Goal: Information Seeking & Learning: Learn about a topic

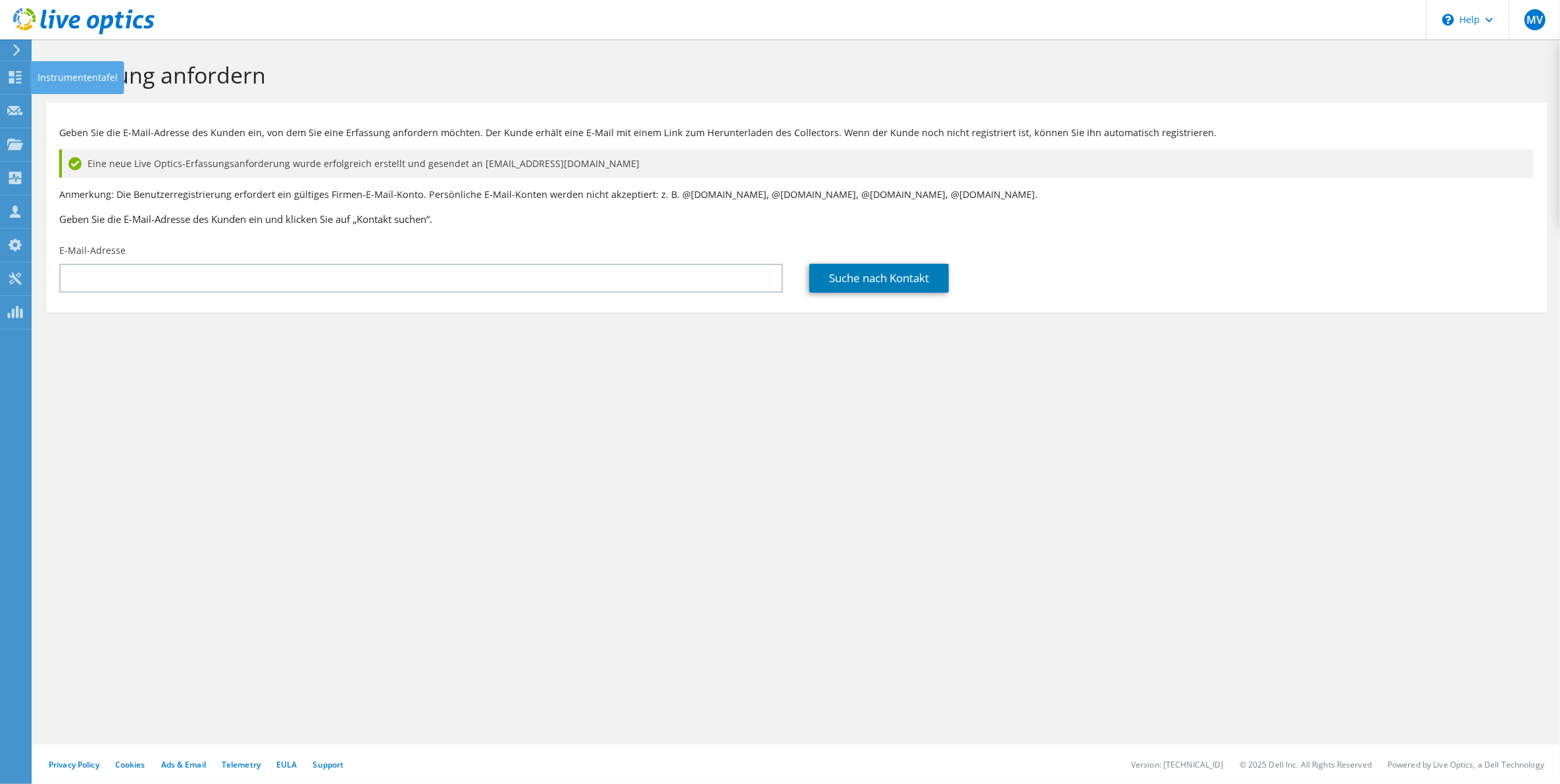
click at [13, 54] on icon at bounding box center [16, 49] width 10 height 12
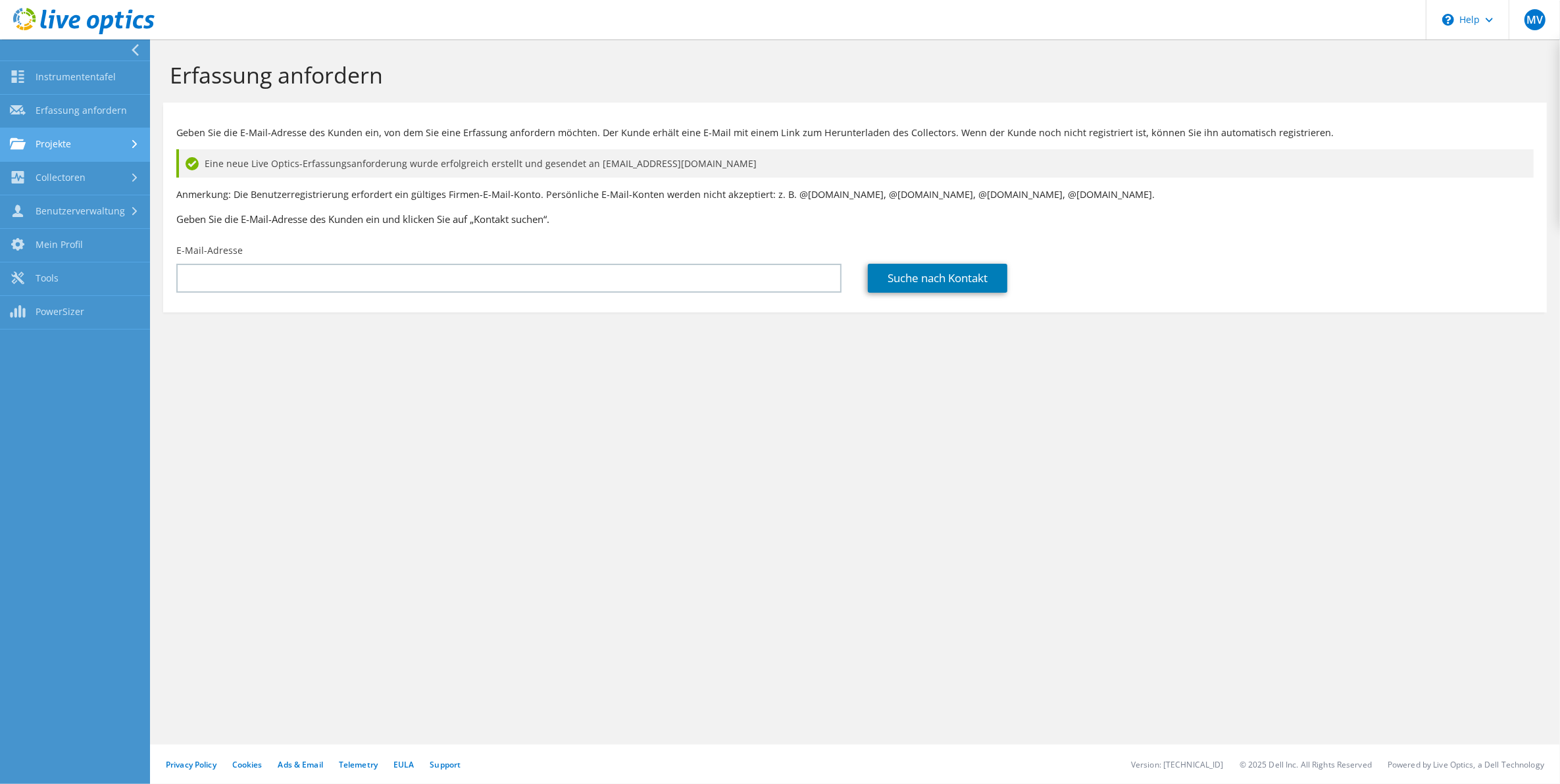
click at [72, 144] on link "Projekte" at bounding box center [75, 145] width 150 height 34
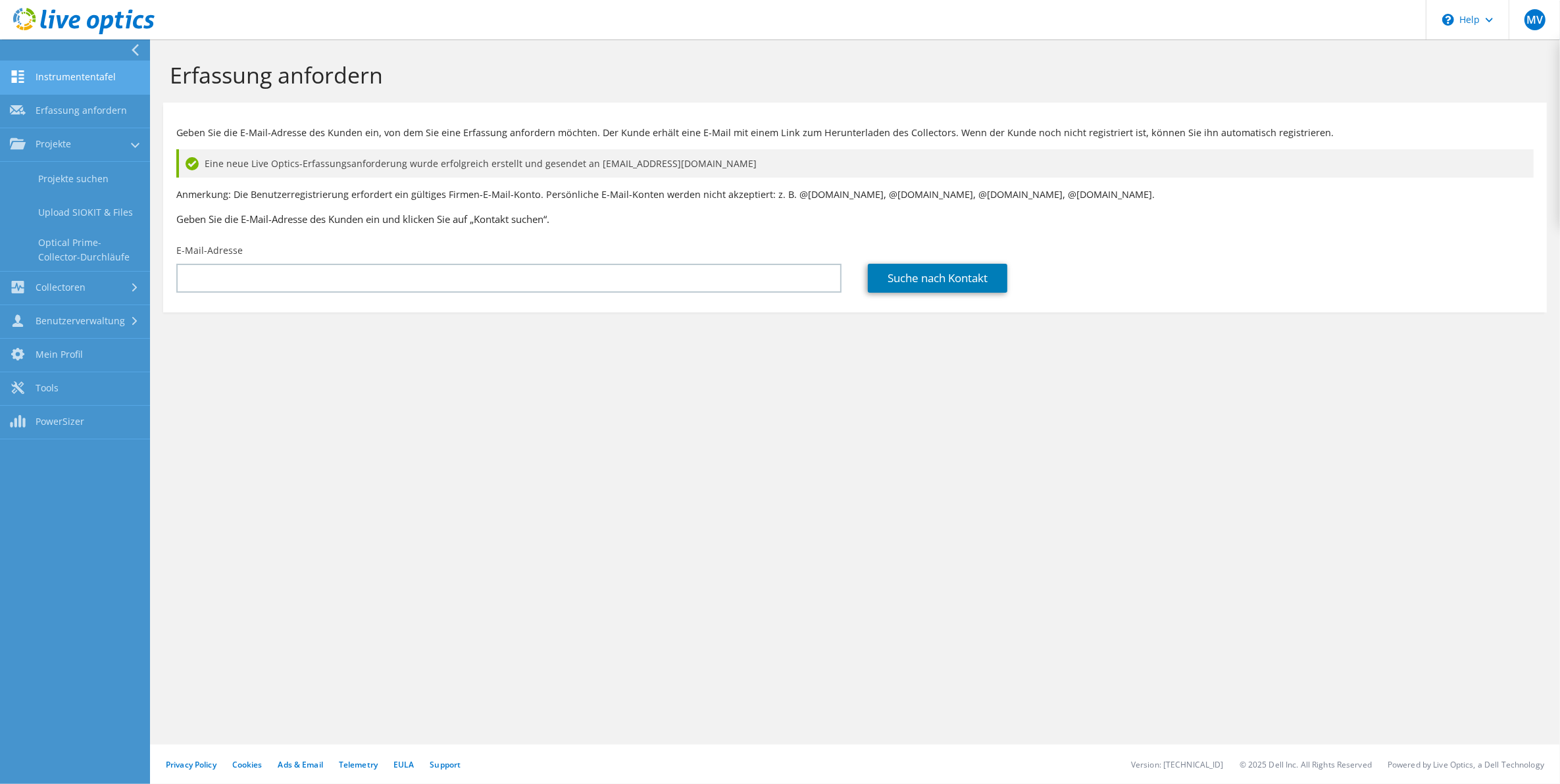
click at [62, 77] on link "Instrumententafel" at bounding box center [75, 78] width 150 height 34
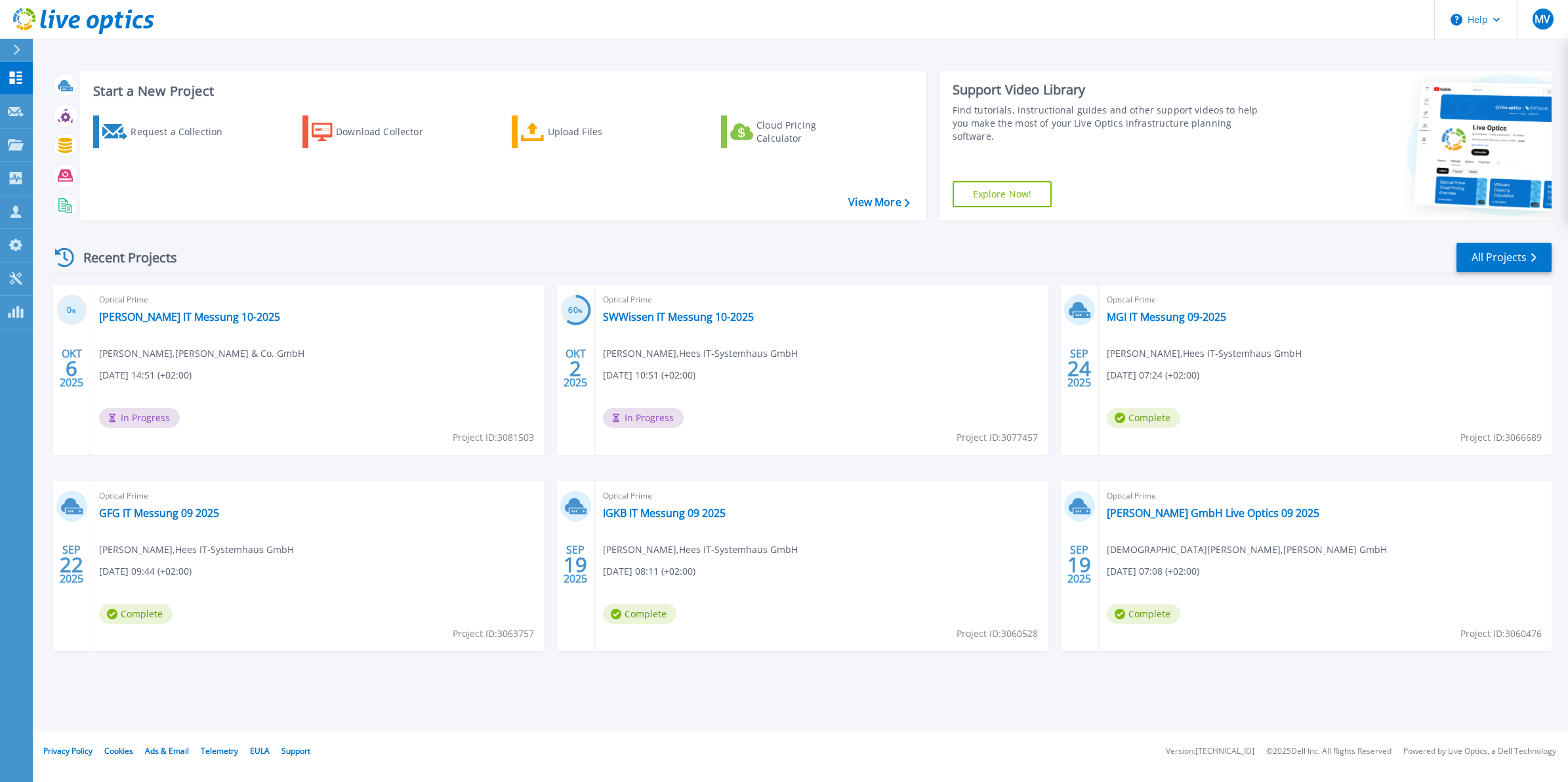
click at [539, 261] on div "Recent Projects All Projects" at bounding box center [801, 257] width 1501 height 33
click at [140, 318] on link "[PERSON_NAME] IT Messung 10-2025" at bounding box center [189, 317] width 181 height 13
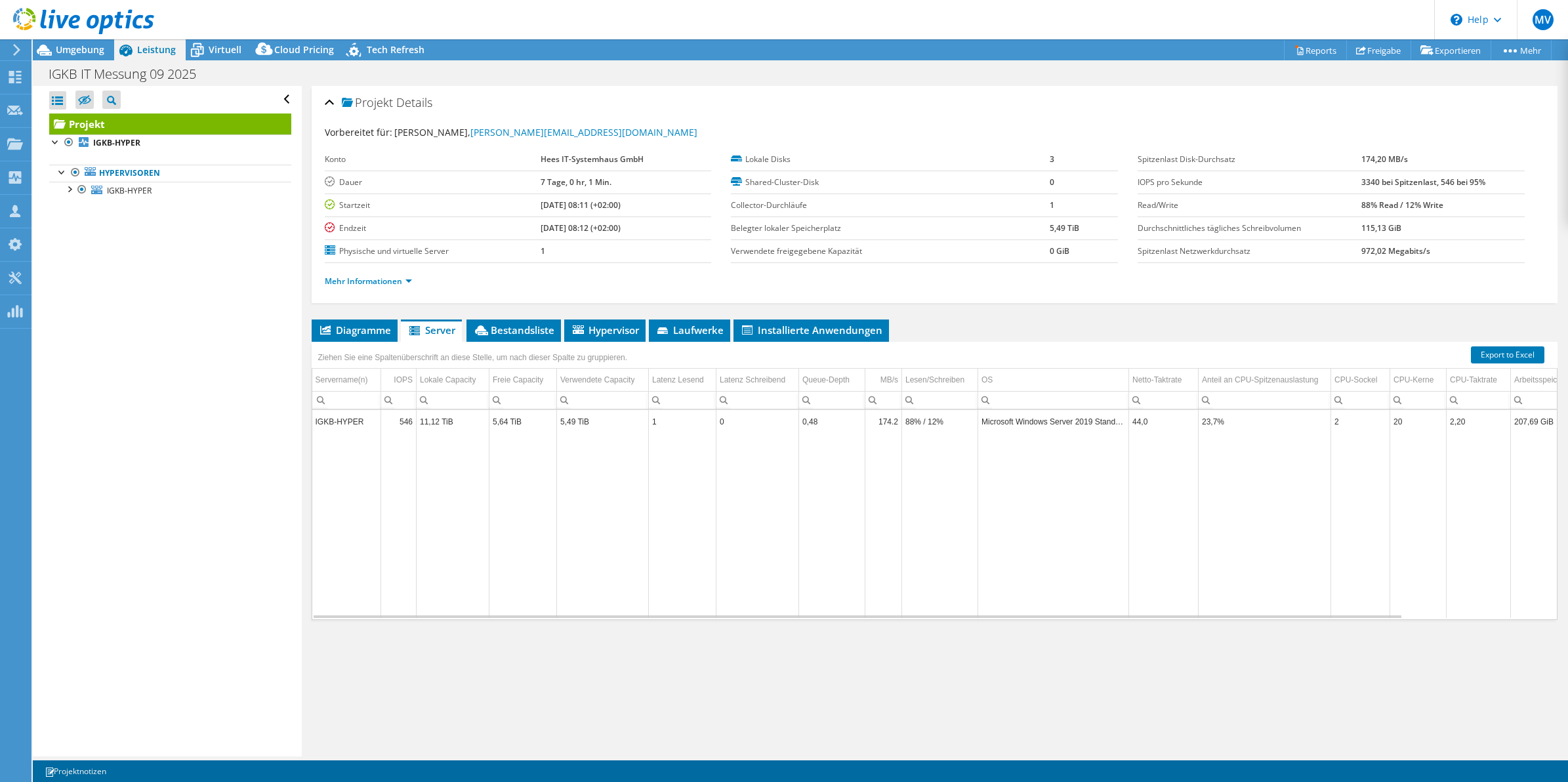
select select "USD"
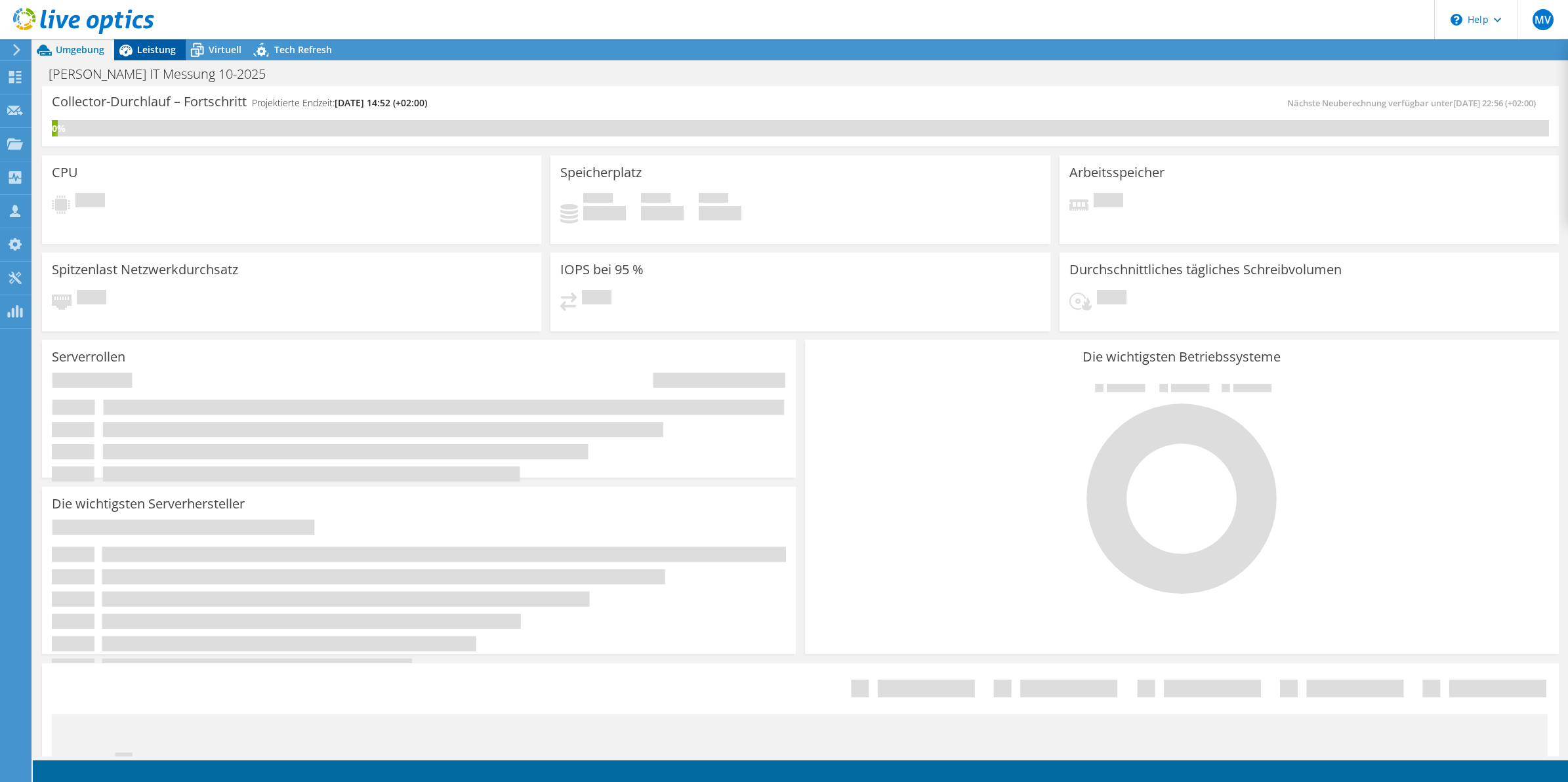
click at [156, 46] on span "Leistung" at bounding box center [157, 50] width 39 height 12
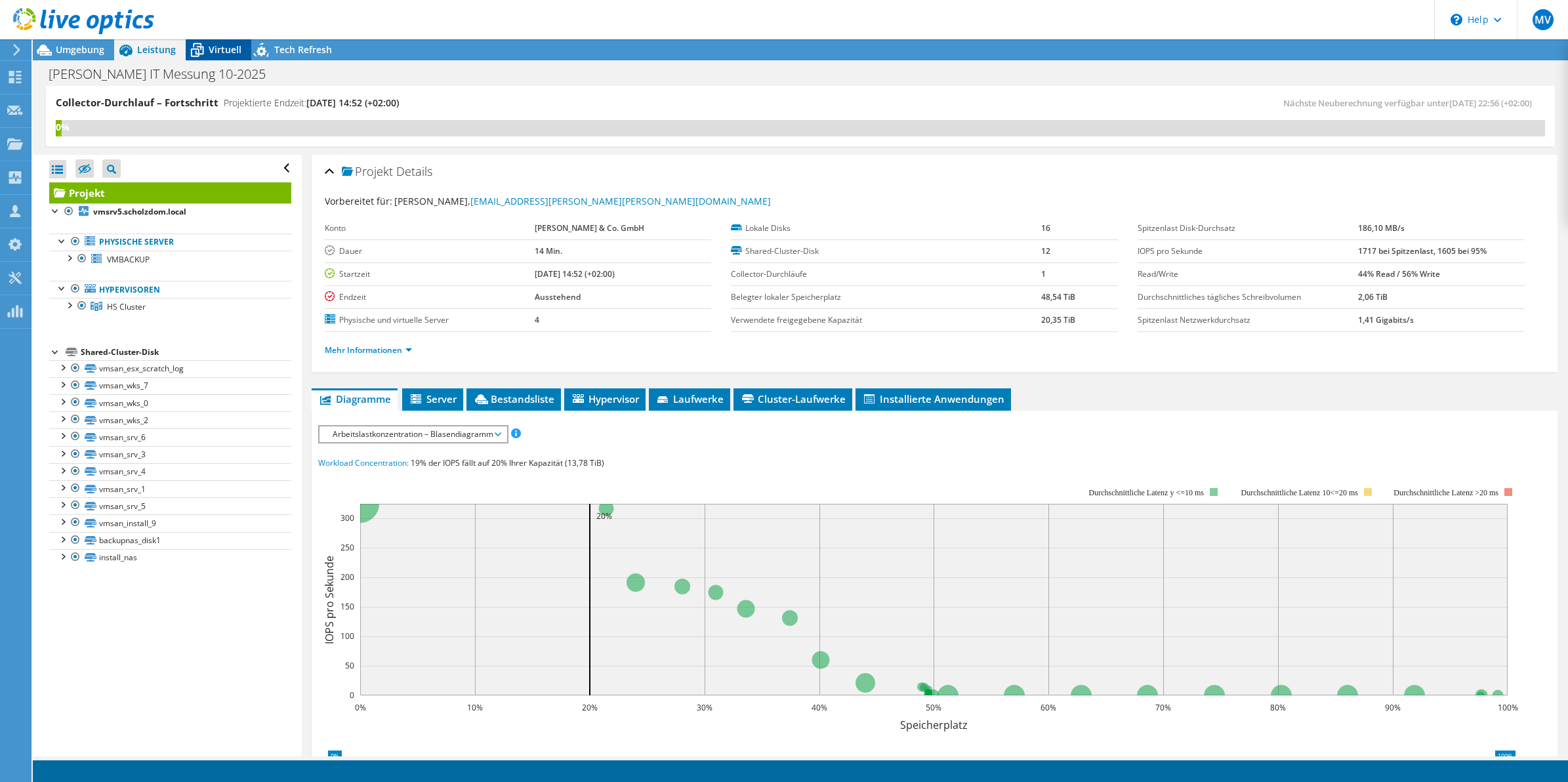
click at [224, 51] on span "Virtuell" at bounding box center [225, 50] width 33 height 12
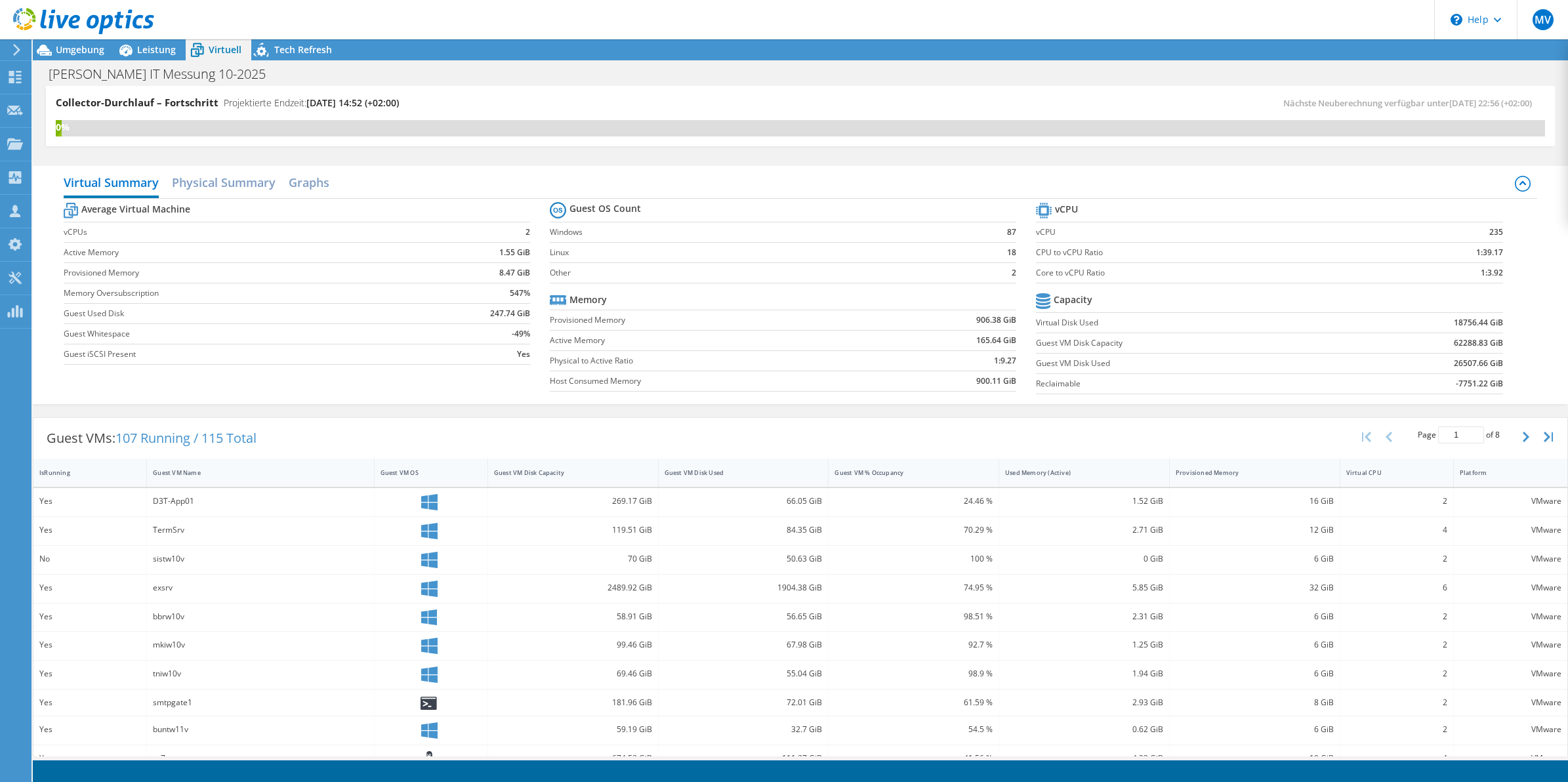
click at [1014, 202] on section "Guest OS Count Windows 87 Linux 18 Other 2 Memory Provisioned Memory 906.38 GiB…" at bounding box center [792, 299] width 486 height 199
click at [1537, 344] on div "Virtual Summary Physical Summary Graphs Average Virtual Machine vCPUs 2 Active …" at bounding box center [800, 286] width 1535 height 238
click at [1510, 296] on section "vCPU vCPU 235 CPU to vCPU Ratio 1:39.17 Core to vCPU Ratio 1:3.92 Capacity Virt…" at bounding box center [1279, 300] width 486 height 201
click at [1517, 292] on div "Average Virtual Machine vCPUs 2 Active Memory 1.55 GiB Provisioned Memory 8.47 …" at bounding box center [800, 300] width 1474 height 202
drag, startPoint x: 1478, startPoint y: 231, endPoint x: 1494, endPoint y: 230, distance: 16.0
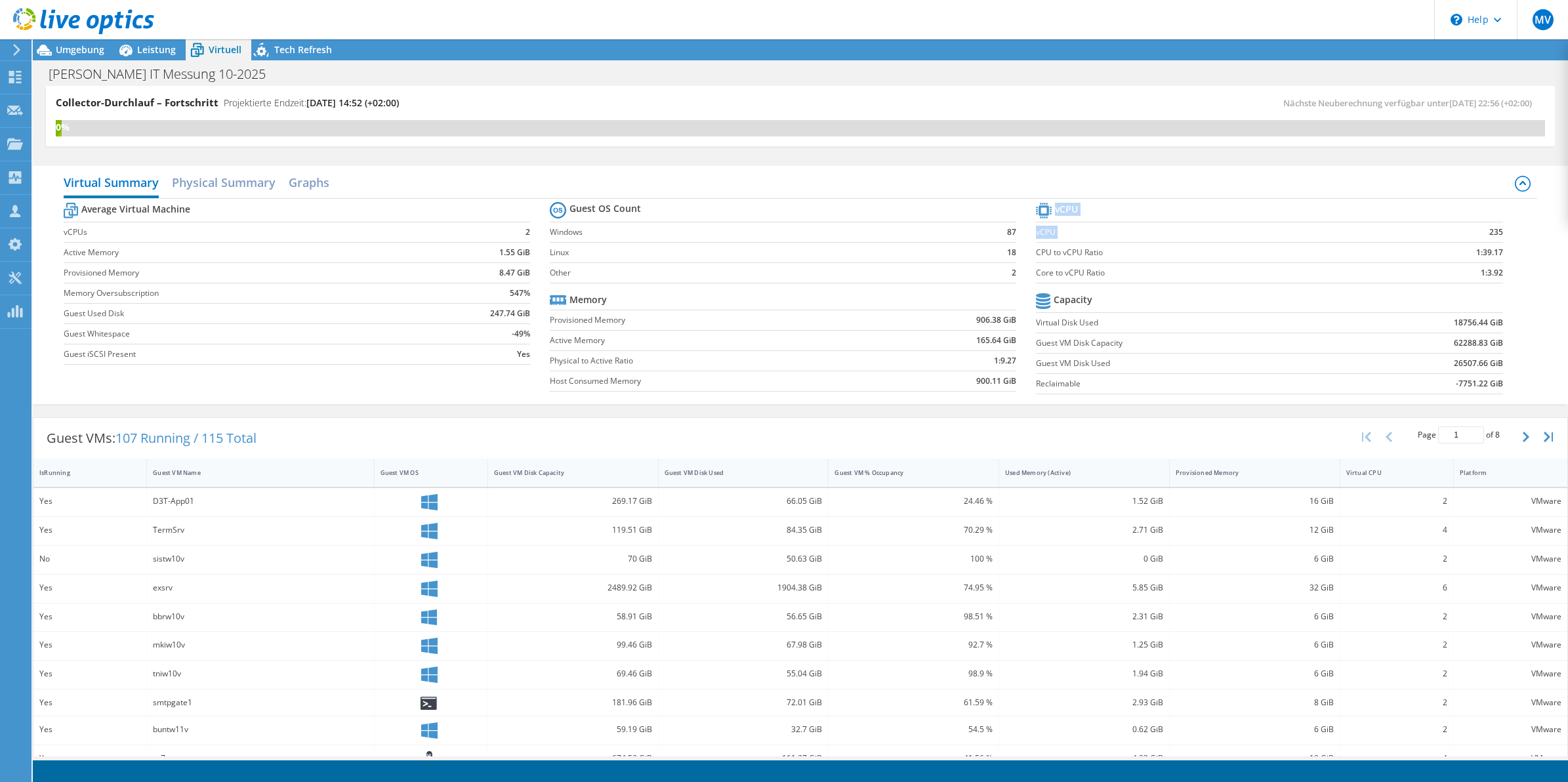
click at [1494, 230] on section "vCPU vCPU 235 CPU to vCPU Ratio 1:39.17 Core to vCPU Ratio 1:3.92 Capacity Virt…" at bounding box center [1279, 300] width 486 height 201
click at [1526, 277] on div "Virtual Summary Physical Summary Graphs Average Virtual Machine vCPUs 2 Active …" at bounding box center [800, 286] width 1535 height 238
drag, startPoint x: 1473, startPoint y: 231, endPoint x: 1491, endPoint y: 231, distance: 18.0
click at [1489, 231] on td "235" at bounding box center [1442, 231] width 123 height 20
click at [1422, 237] on td "235" at bounding box center [1442, 231] width 123 height 20
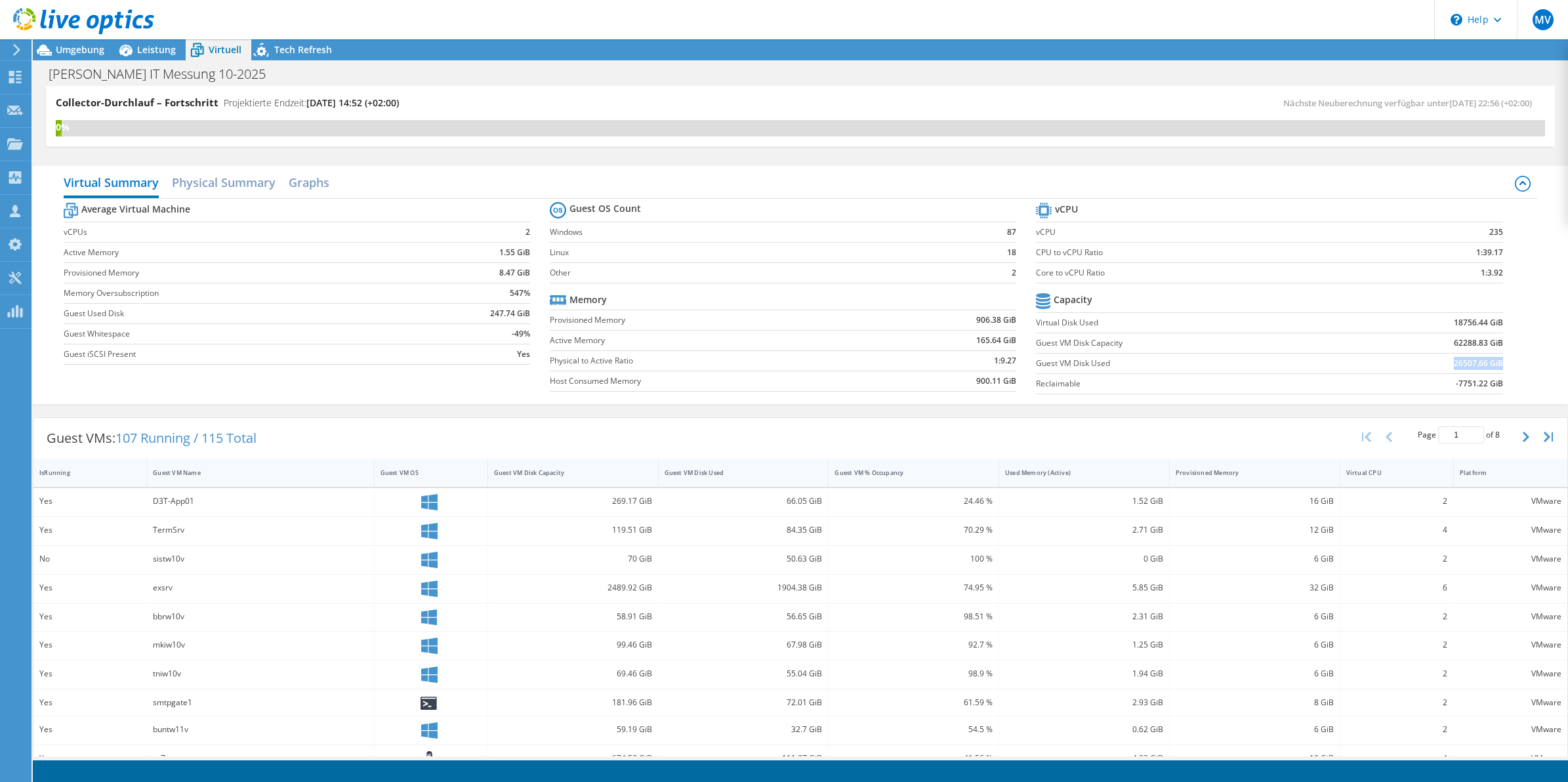
drag, startPoint x: 1436, startPoint y: 364, endPoint x: 1489, endPoint y: 366, distance: 53.0
click at [1489, 366] on td "26507.66 GiB" at bounding box center [1422, 363] width 161 height 20
click at [1493, 365] on section "vCPU vCPU 235 CPU to vCPU Ratio 1:39.17 Core to vCPU Ratio 1:3.92 Capacity Virt…" at bounding box center [1279, 300] width 486 height 201
drag, startPoint x: 1430, startPoint y: 343, endPoint x: 1494, endPoint y: 350, distance: 64.4
click at [1494, 350] on section "vCPU vCPU 235 CPU to vCPU Ratio 1:39.17 Core to vCPU Ratio 1:3.92 Capacity Virt…" at bounding box center [1279, 300] width 486 height 201
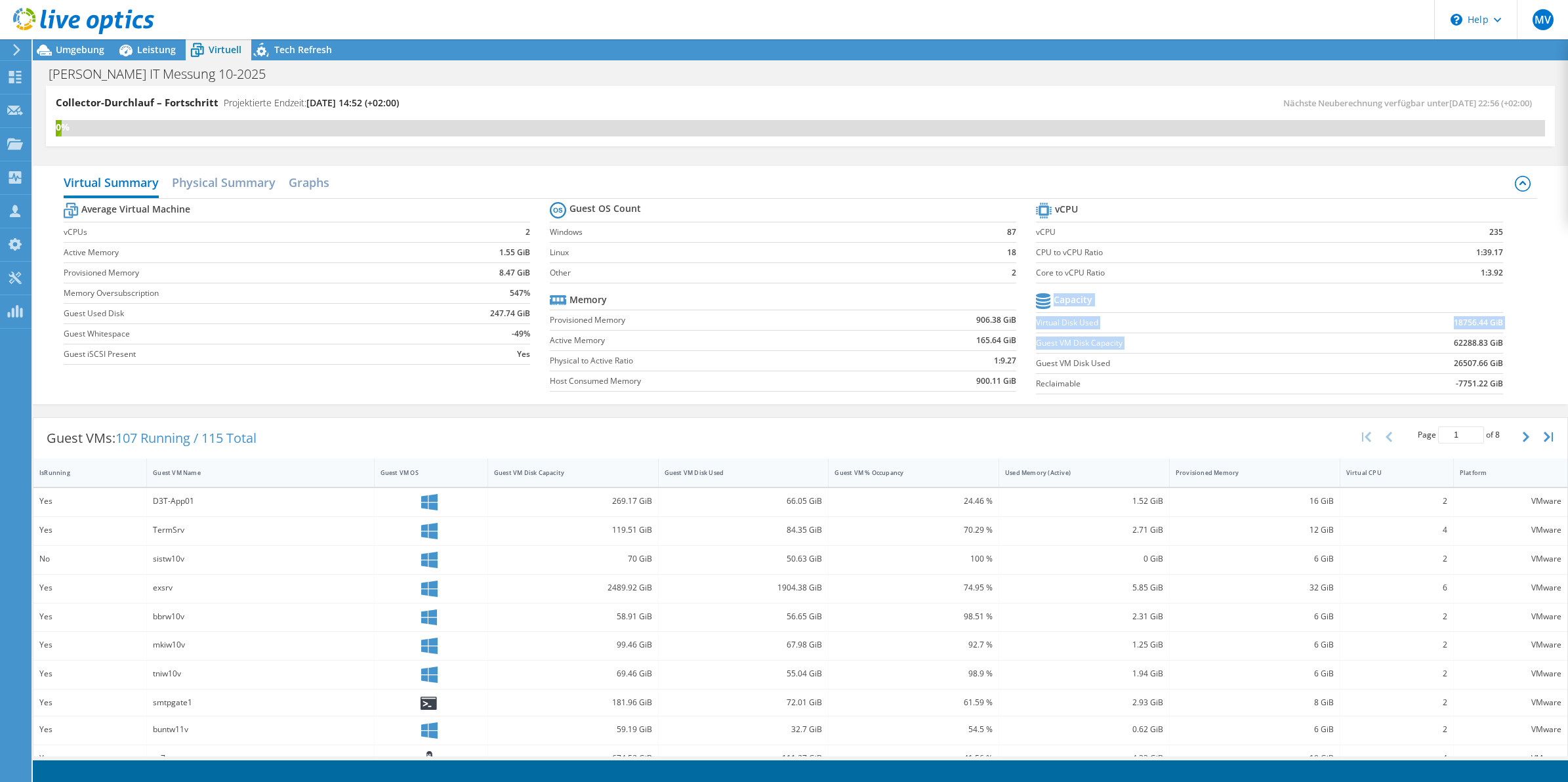
click at [1503, 339] on section "vCPU vCPU 235 CPU to vCPU Ratio 1:39.17 Core to vCPU Ratio 1:3.92 Capacity Virt…" at bounding box center [1279, 300] width 486 height 201
click at [1427, 346] on td "62288.83 GiB" at bounding box center [1422, 343] width 161 height 20
click at [1531, 259] on div "Virtual Summary Physical Summary Graphs Average Virtual Machine vCPUs 2 Active …" at bounding box center [800, 286] width 1535 height 238
click at [1532, 261] on div "Virtual Summary Physical Summary Graphs Average Virtual Machine vCPUs 2 Active …" at bounding box center [800, 286] width 1535 height 238
click at [1016, 205] on section "Guest OS Count Windows 87 Linux 18 Other 2 Memory Provisioned Memory 906.38 GiB…" at bounding box center [792, 299] width 486 height 199
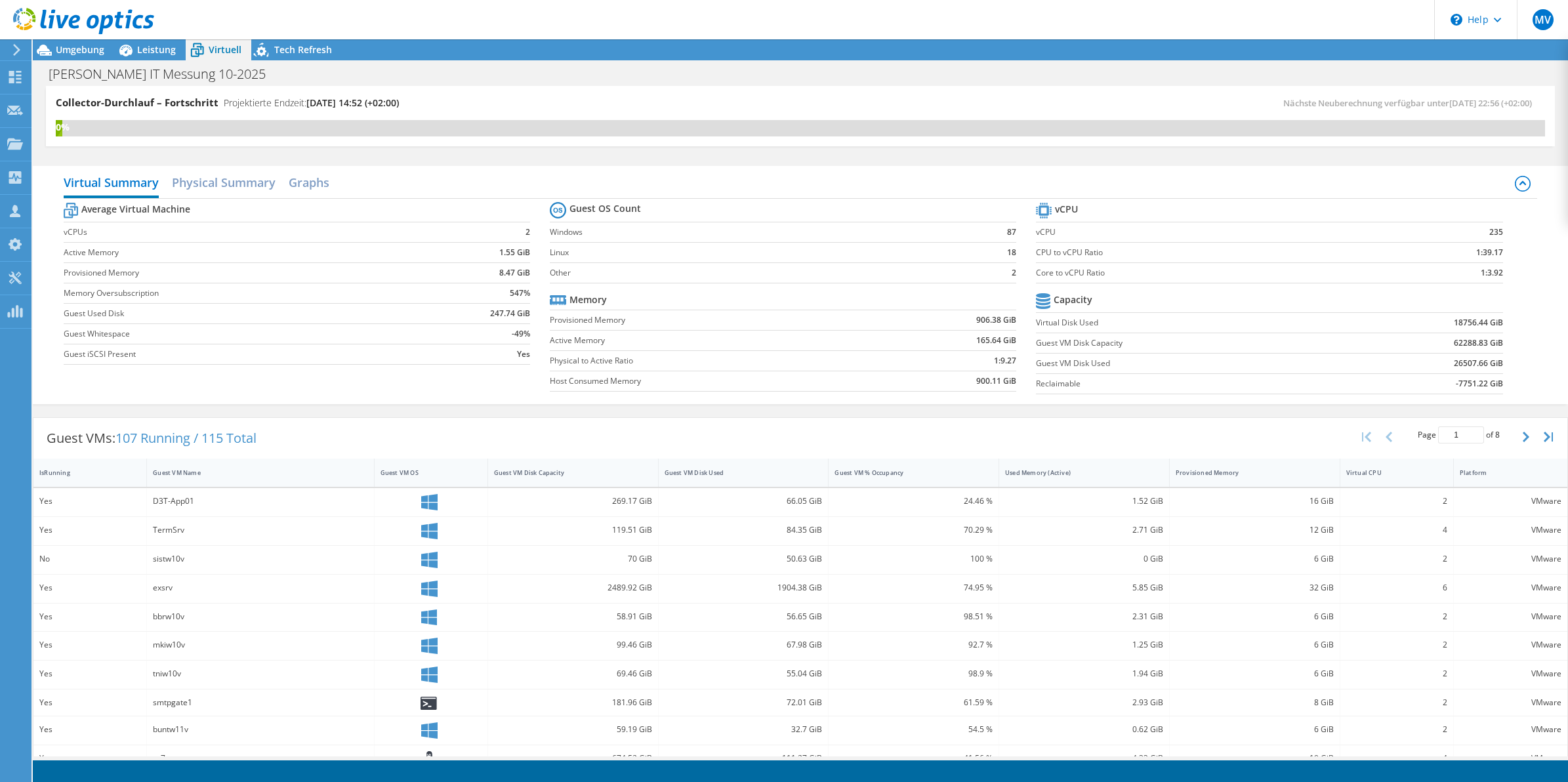
click at [1017, 209] on section "Guest OS Count Windows 87 Linux 18 Other 2 Memory Provisioned Memory 906.38 GiB…" at bounding box center [792, 299] width 486 height 199
click at [1014, 205] on section "Guest OS Count Windows 87 Linux 18 Other 2 Memory Provisioned Memory 906.38 GiB…" at bounding box center [792, 299] width 486 height 199
click at [148, 52] on span "Leistung" at bounding box center [157, 50] width 39 height 12
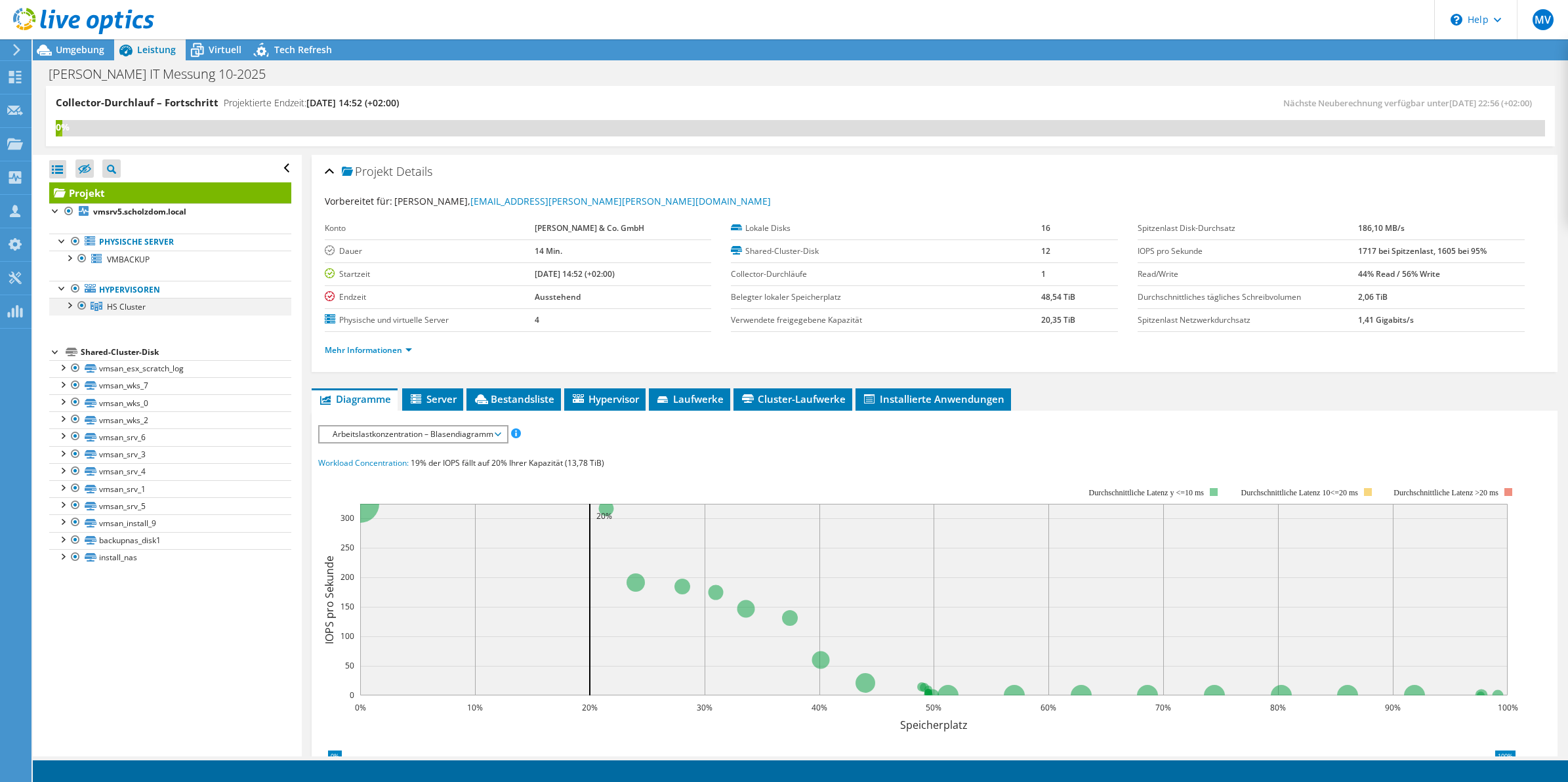
click at [68, 304] on div at bounding box center [68, 304] width 13 height 13
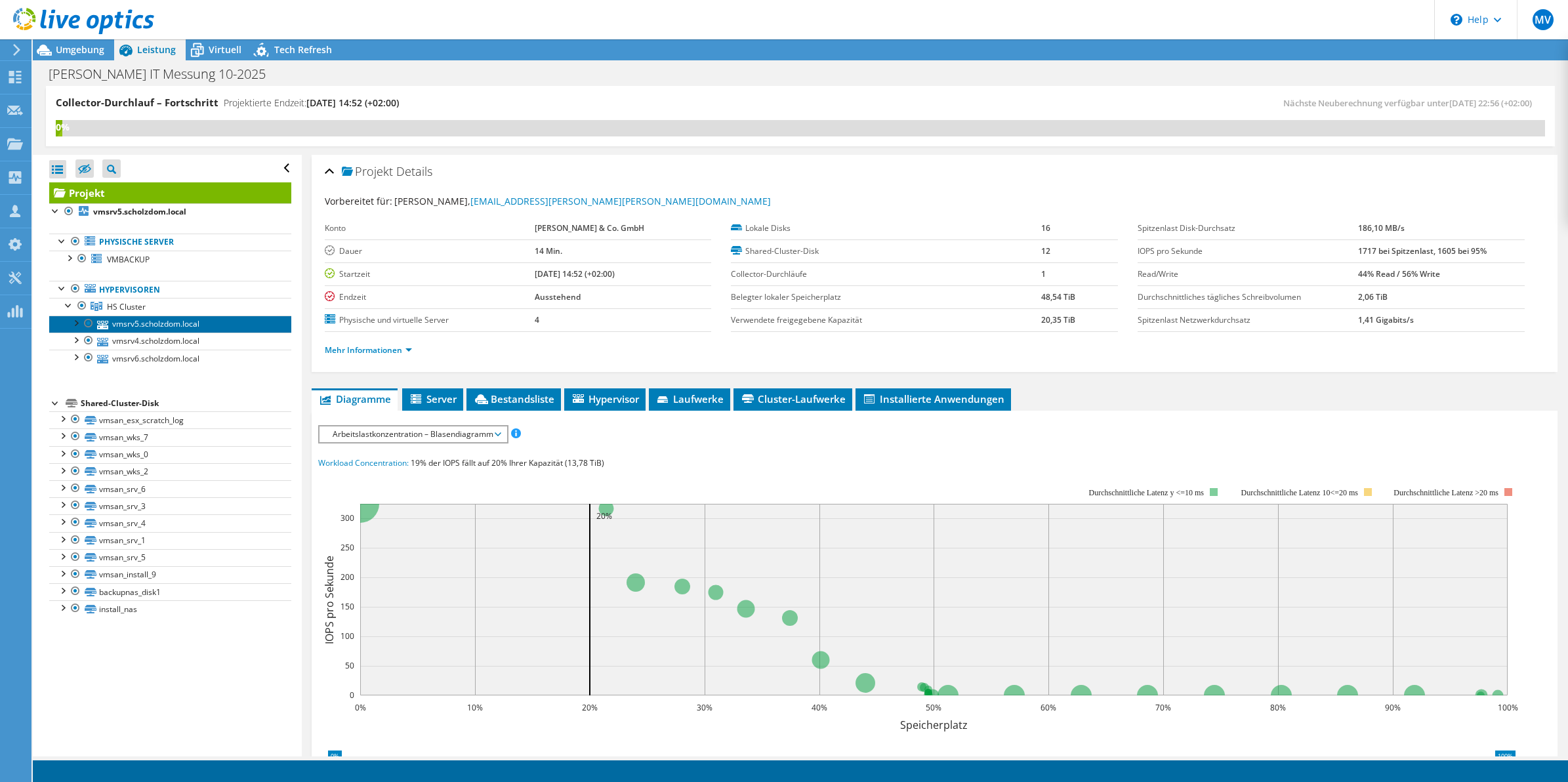
click at [130, 325] on link "vmsrv5.scholzdom.local" at bounding box center [170, 324] width 242 height 17
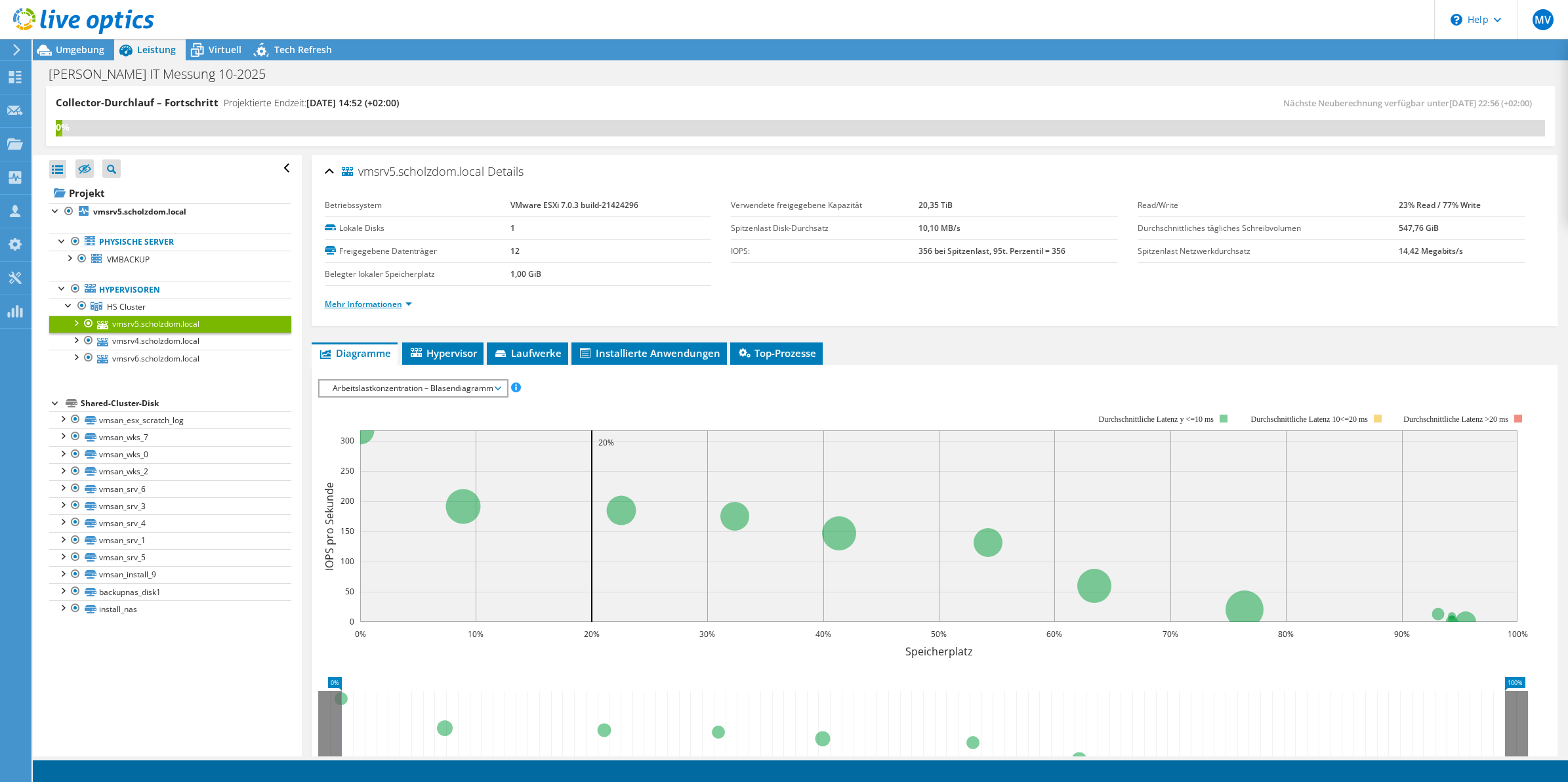
drag, startPoint x: 359, startPoint y: 310, endPoint x: 366, endPoint y: 306, distance: 8.1
click at [361, 310] on li "Mehr Informationen" at bounding box center [372, 304] width 95 height 14
click at [366, 306] on link "Mehr Informationen" at bounding box center [368, 304] width 87 height 12
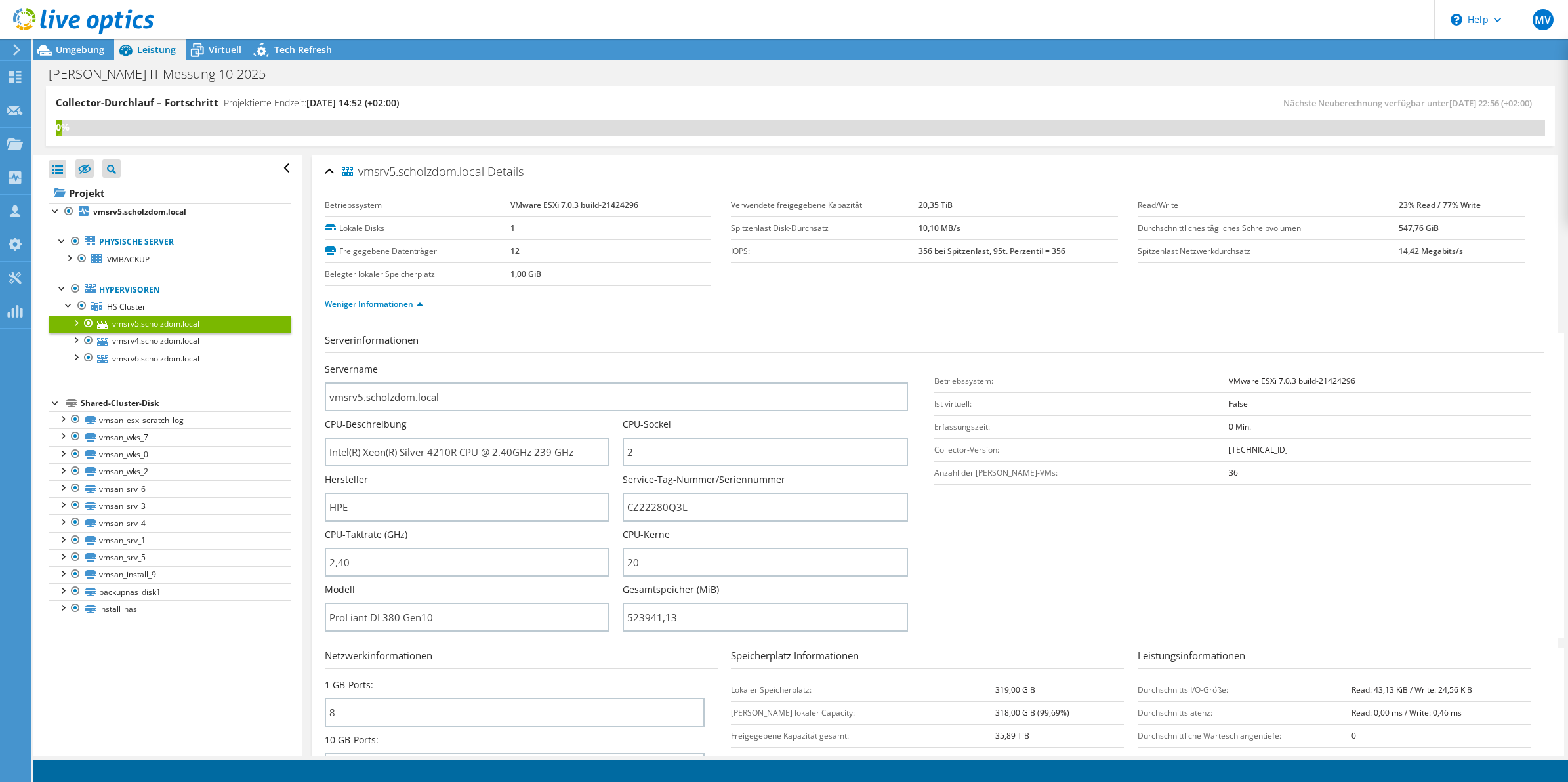
click at [913, 417] on div "Servername vmsrv5.scholzdom.local" at bounding box center [623, 391] width 597 height 55
click at [906, 388] on div "Servername vmsrv5.scholzdom.local" at bounding box center [623, 387] width 597 height 49
click at [913, 361] on section "Serverinformationen Servername vmsrv5.scholzdom.local CPU-Beschreibung Intel(R)…" at bounding box center [937, 486] width 1226 height 306
click at [909, 367] on div "Servername vmsrv5.scholzdom.local" at bounding box center [623, 387] width 597 height 49
click at [156, 344] on link "vmsrv4.scholzdom.local" at bounding box center [170, 341] width 242 height 17
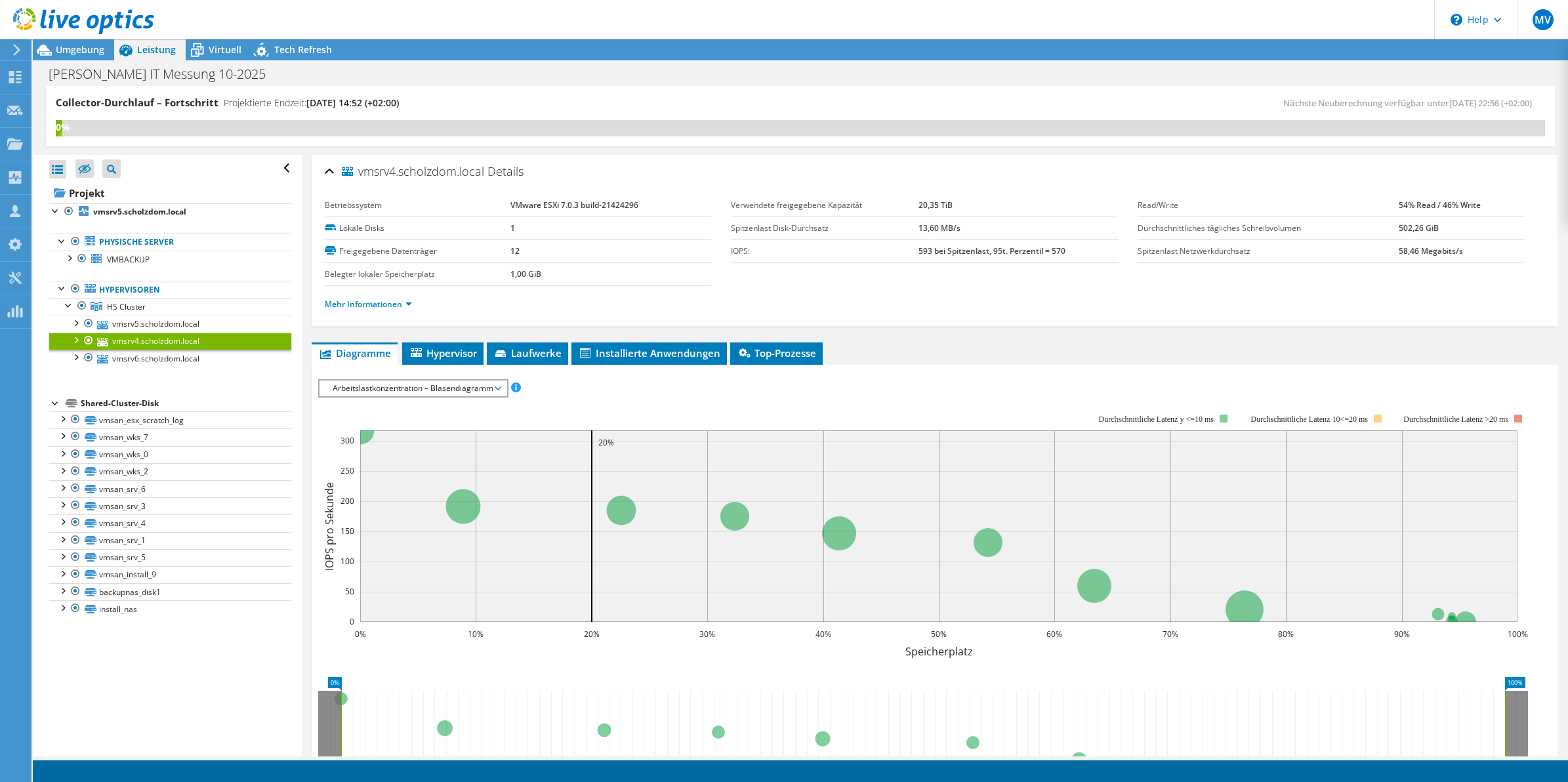
click at [381, 297] on li "Mehr Informationen" at bounding box center [372, 304] width 95 height 14
click at [372, 306] on link "Mehr Informationen" at bounding box center [368, 304] width 87 height 12
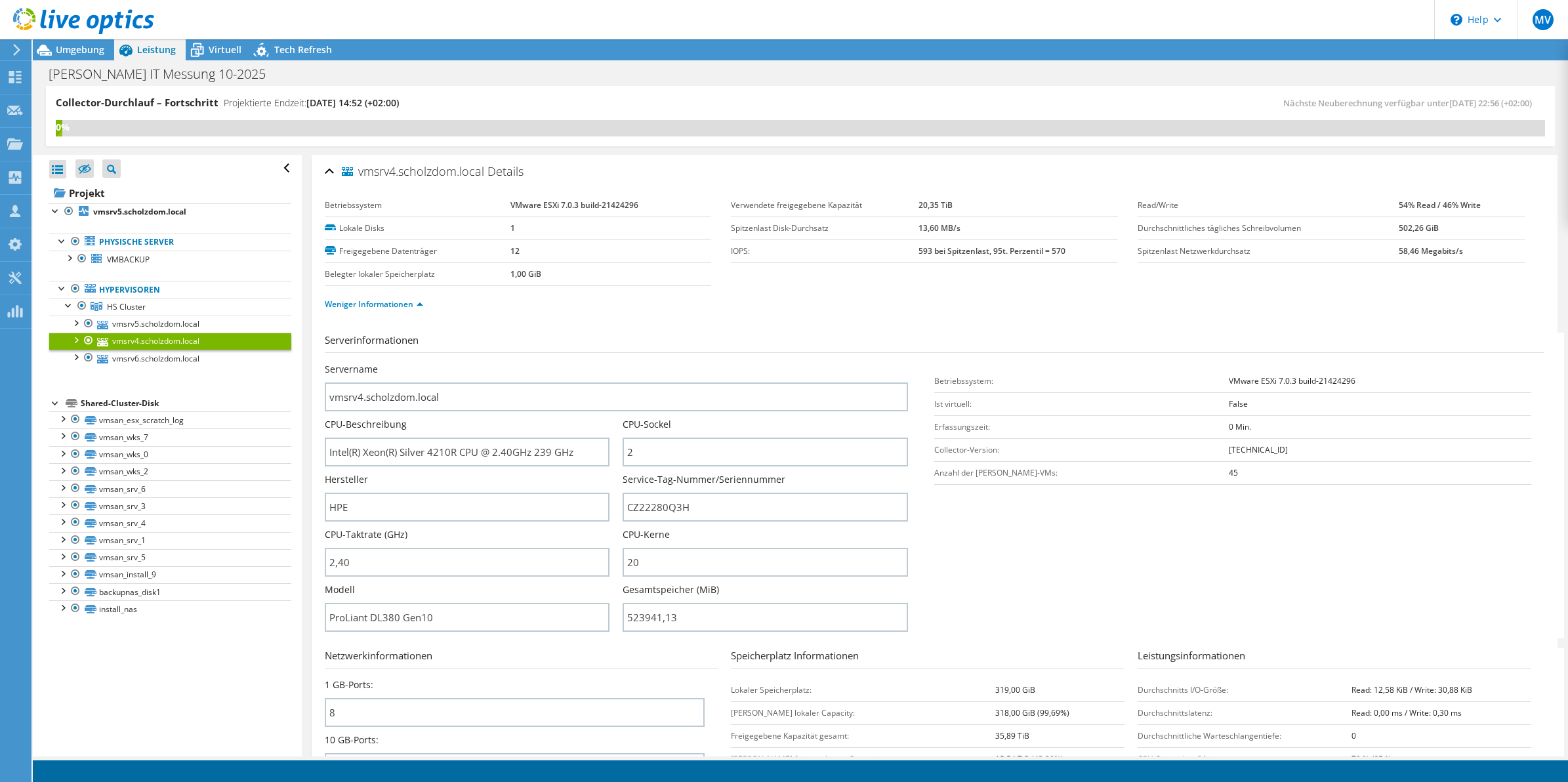
click at [909, 391] on div "Servername vmsrv4.scholzdom.local" at bounding box center [623, 387] width 597 height 49
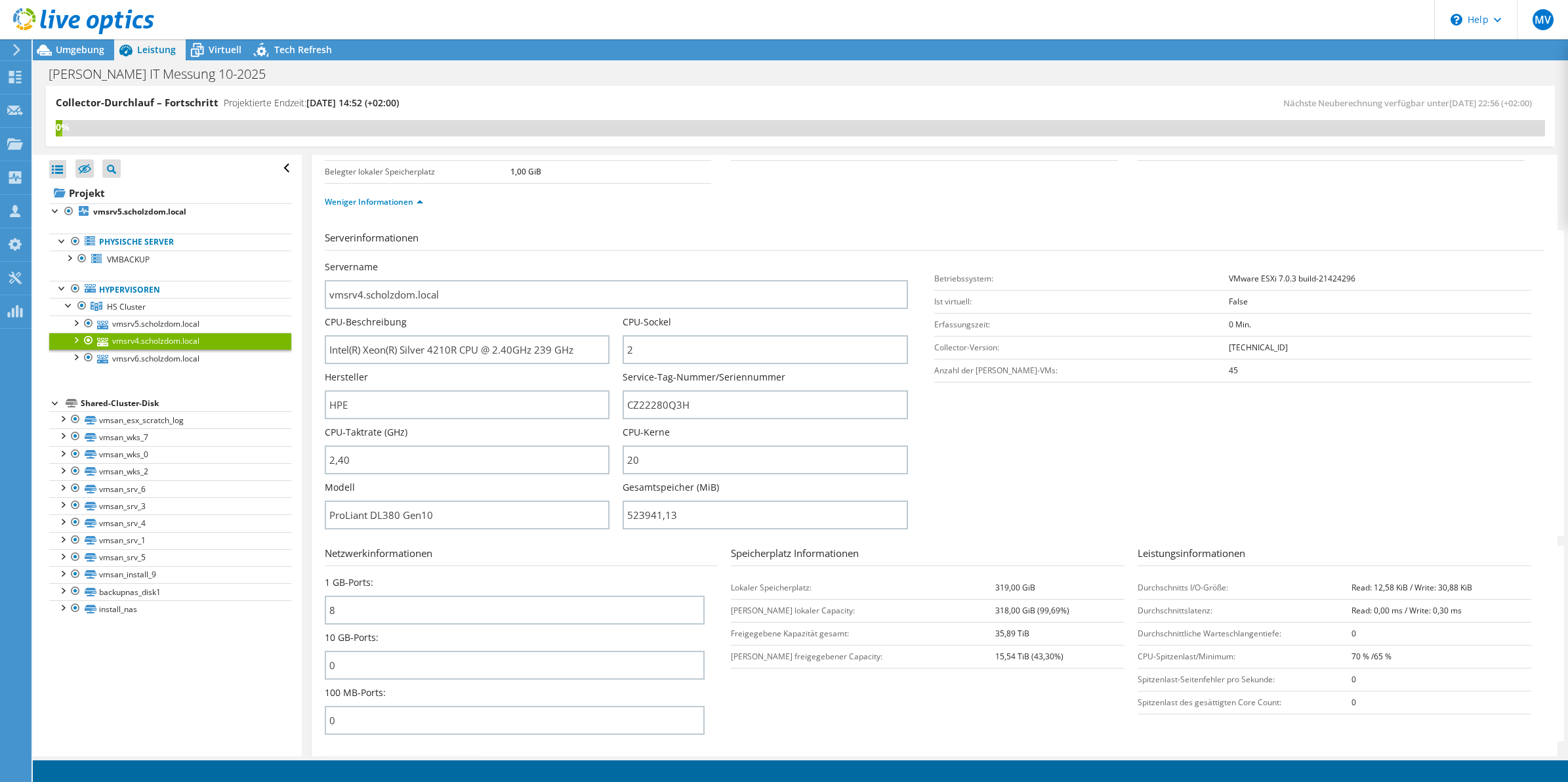
scroll to position [123, 0]
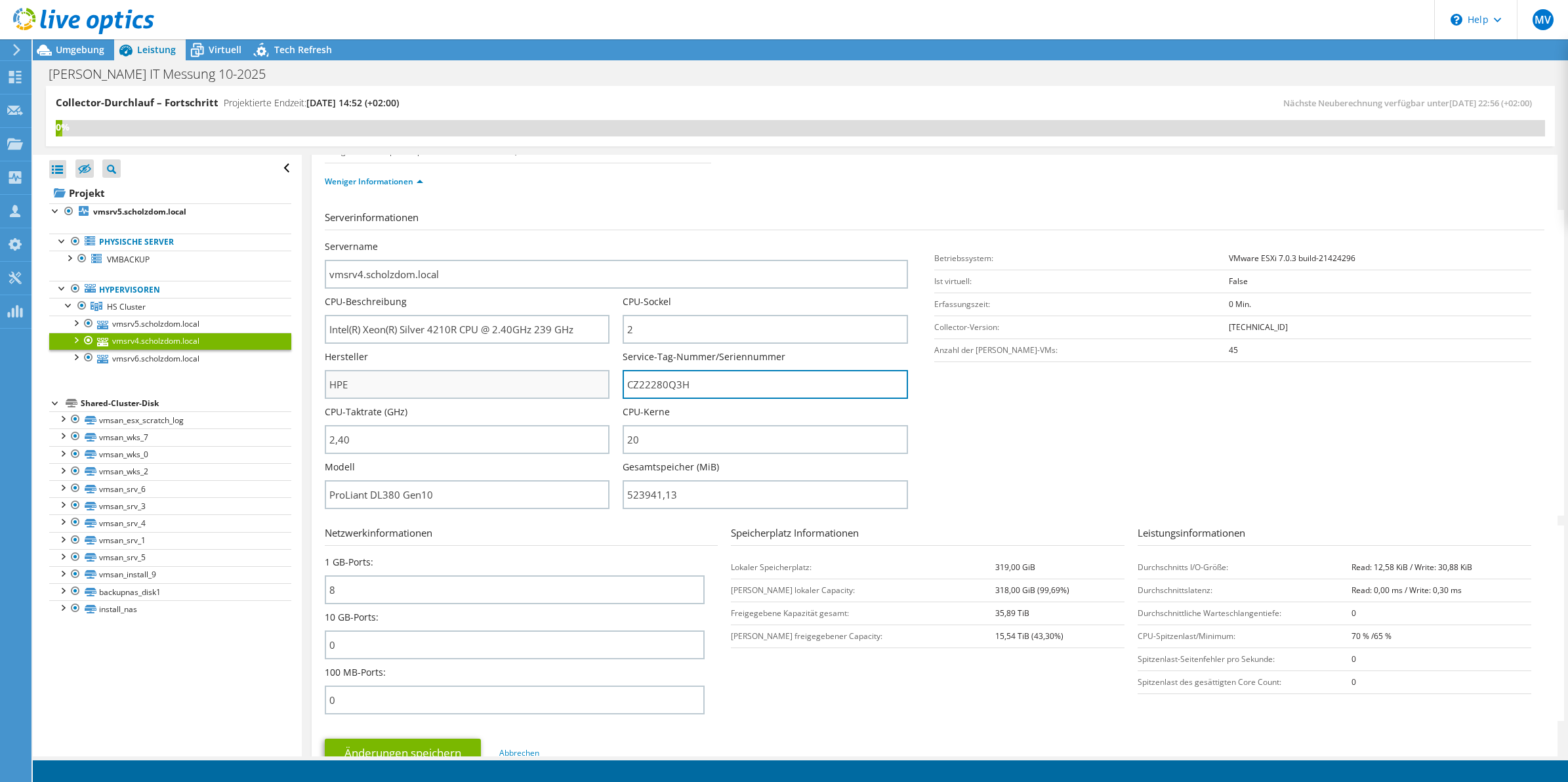
drag, startPoint x: 744, startPoint y: 383, endPoint x: 534, endPoint y: 392, distance: 210.2
click at [534, 240] on div "Servername vmsrv4.scholzdom.local CPU-Beschreibung Intel(R) Xeon(R) Silver 4210…" at bounding box center [623, 240] width 597 height 0
click at [955, 392] on section "Serverinformationen Servername vmsrv4.scholzdom.local CPU-Beschreibung Intel(R)…" at bounding box center [937, 363] width 1226 height 306
click at [914, 379] on div "Service-Tag-Nummer/Seriennummer CZ22280Q3H" at bounding box center [772, 375] width 299 height 49
click at [909, 430] on div "CPU-Kerne 20" at bounding box center [772, 430] width 299 height 49
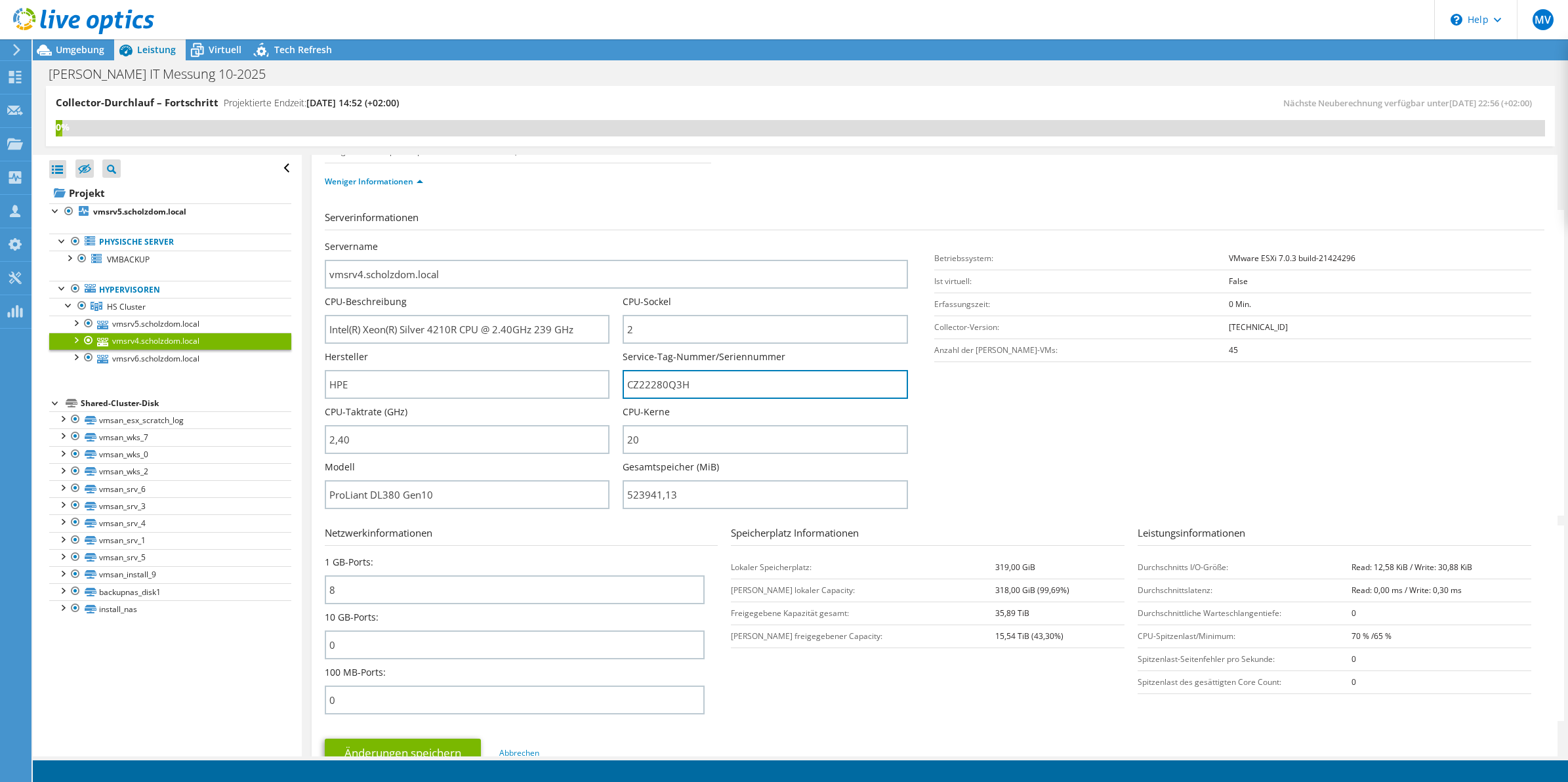
drag, startPoint x: 776, startPoint y: 389, endPoint x: 460, endPoint y: 359, distance: 317.4
click at [460, 240] on div "Servername vmsrv4.scholzdom.local CPU-Beschreibung Intel(R) Xeon(R) Silver 4210…" at bounding box center [623, 240] width 597 height 0
type input "c"
click at [155, 359] on link "vmsrv6.scholzdom.local" at bounding box center [170, 358] width 242 height 17
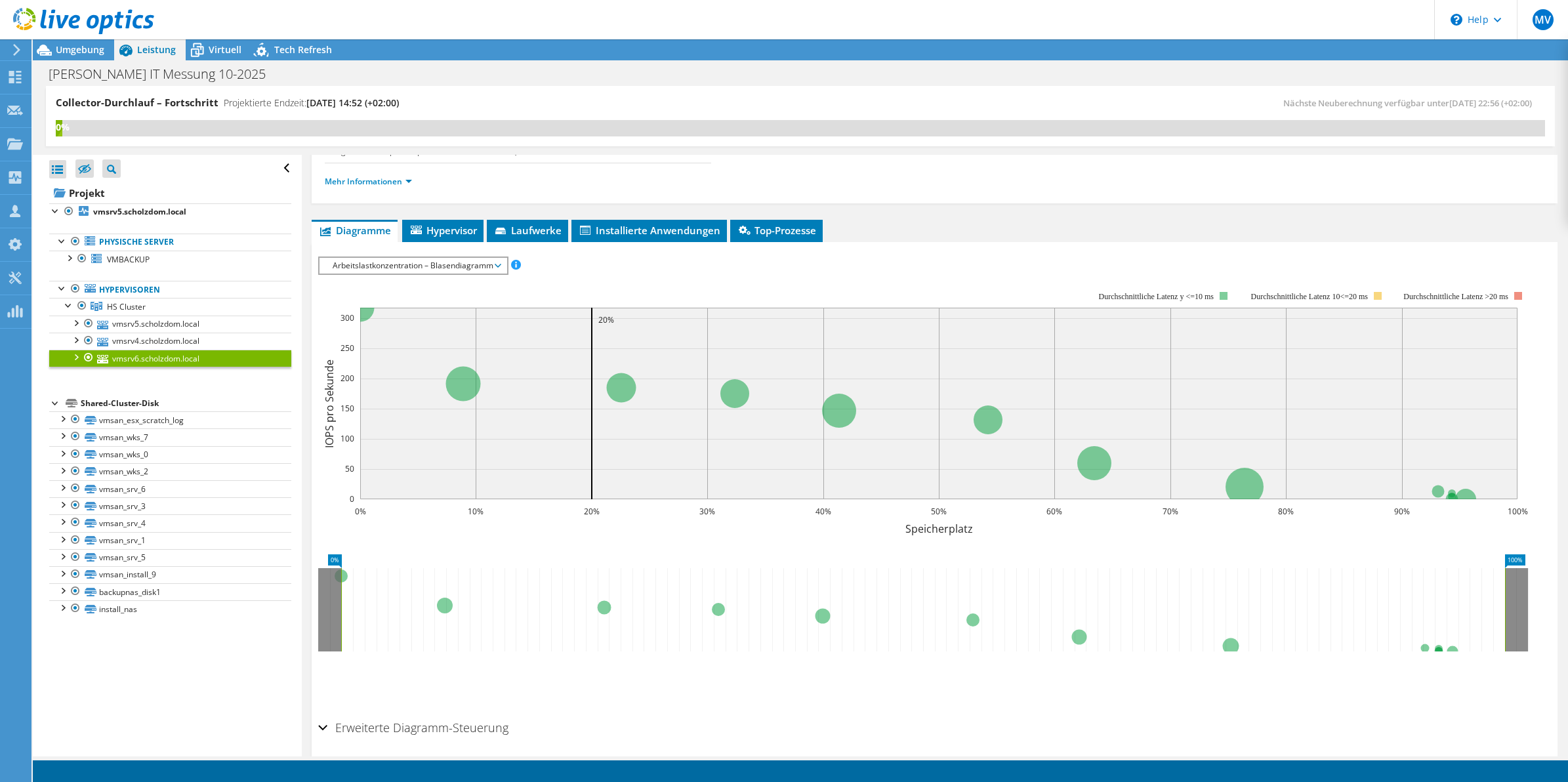
click at [365, 174] on li "Mehr Informationen" at bounding box center [372, 181] width 95 height 14
click at [365, 181] on link "Mehr Informationen" at bounding box center [368, 181] width 87 height 12
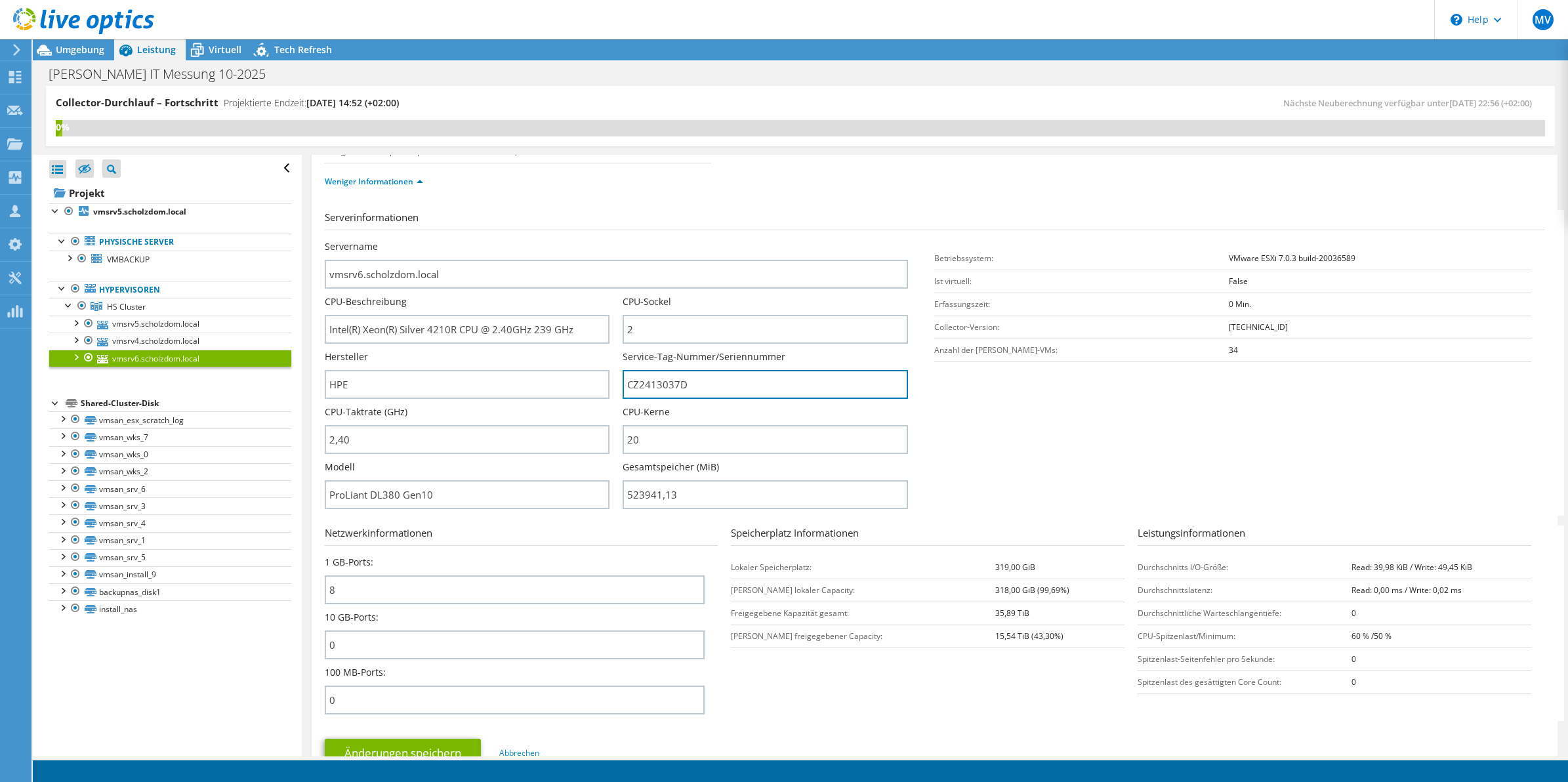
drag, startPoint x: 704, startPoint y: 389, endPoint x: 494, endPoint y: 359, distance: 212.1
click at [494, 240] on div "Servername vmsrv6.scholzdom.local CPU-Beschreibung Intel(R) Xeon(R) Silver 4210…" at bounding box center [623, 240] width 597 height 0
click at [172, 339] on link "vmsrv4.scholzdom.local" at bounding box center [170, 341] width 242 height 17
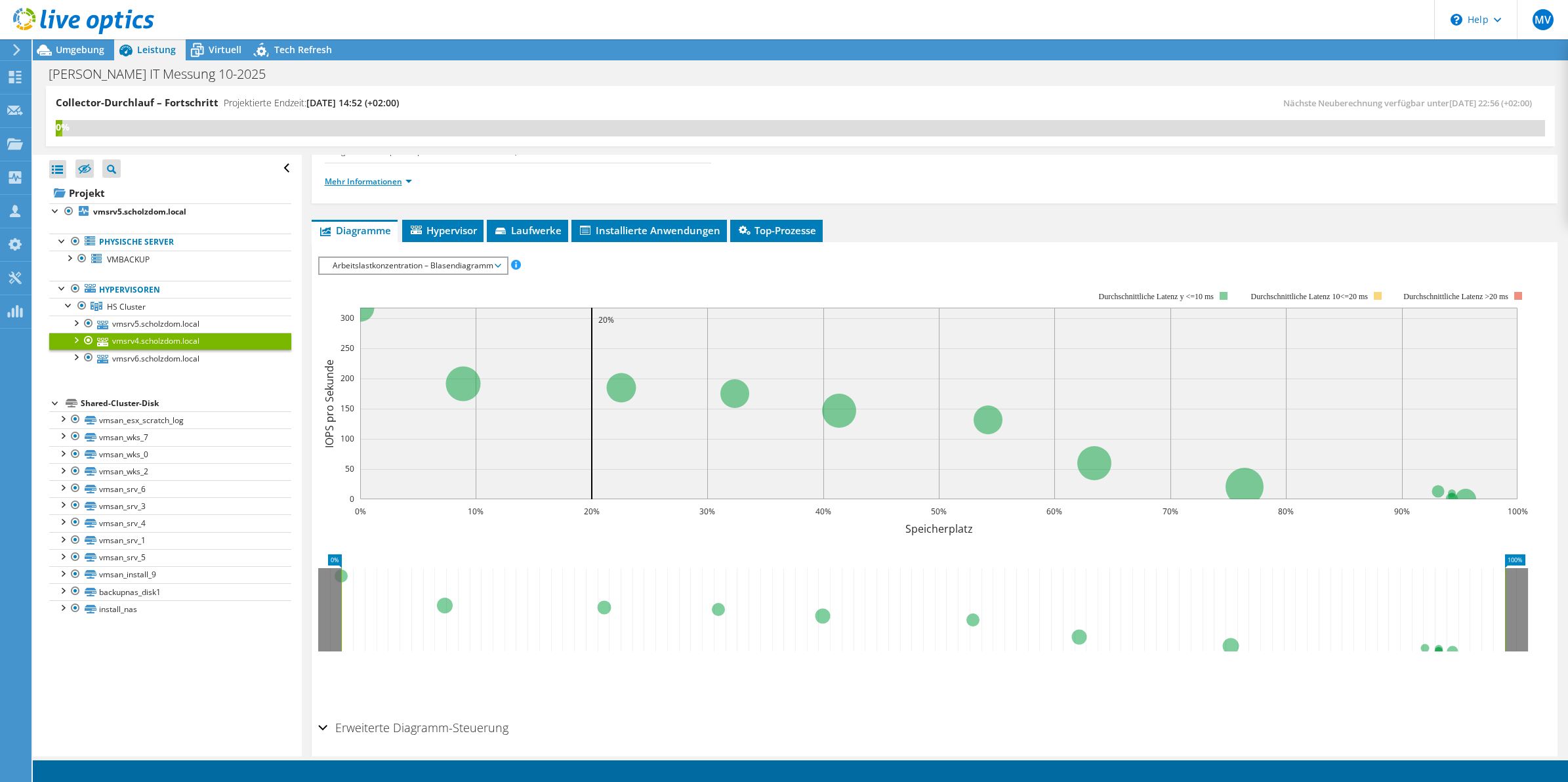
click at [357, 182] on link "Mehr Informationen" at bounding box center [368, 181] width 87 height 12
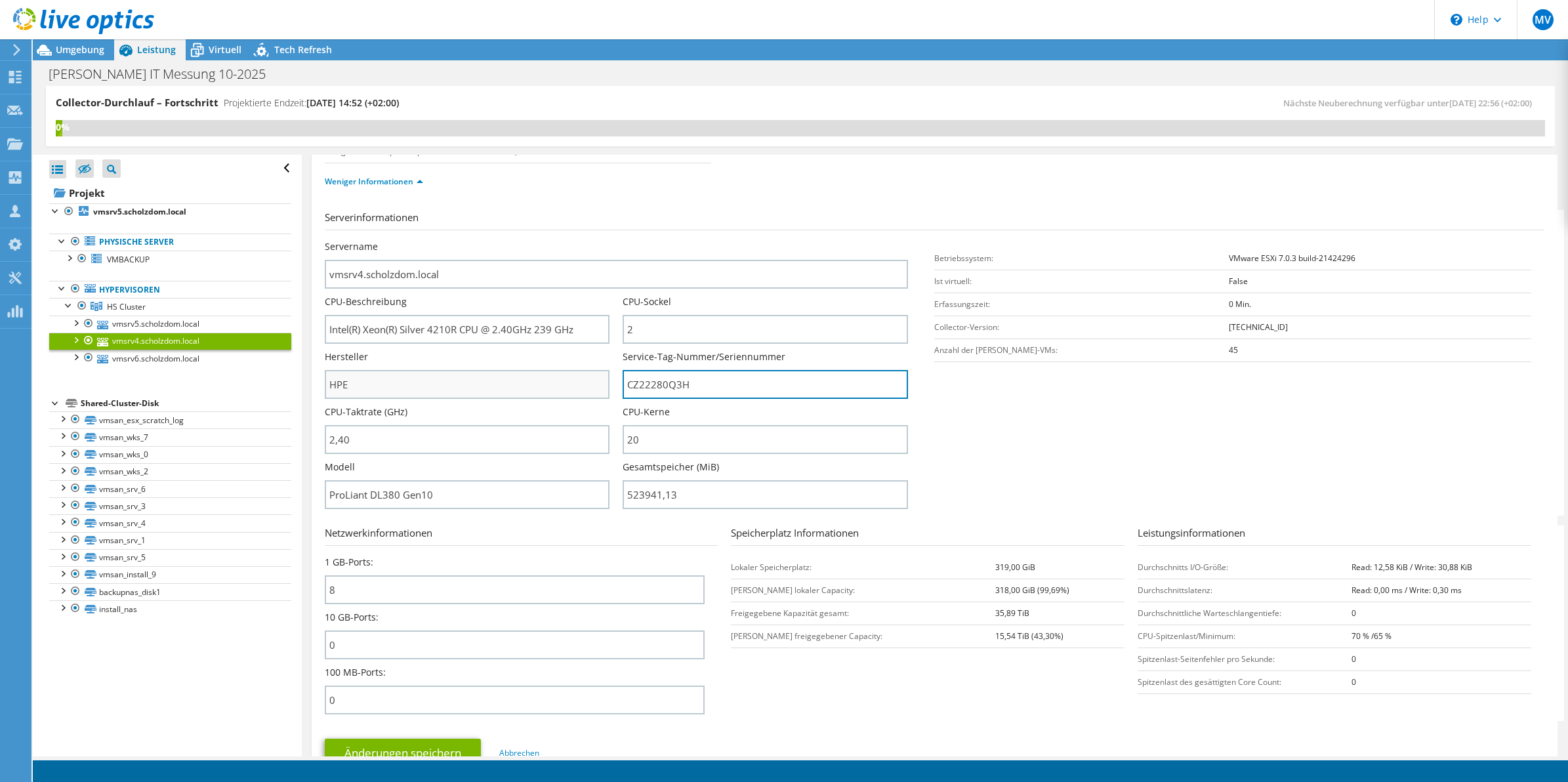
drag, startPoint x: 725, startPoint y: 382, endPoint x: 496, endPoint y: 375, distance: 229.1
click at [496, 240] on div "Servername vmsrv4.scholzdom.local CPU-Beschreibung Intel(R) Xeon(R) Silver 4210…" at bounding box center [623, 240] width 597 height 0
click at [149, 324] on link "vmsrv5.scholzdom.local" at bounding box center [170, 324] width 242 height 17
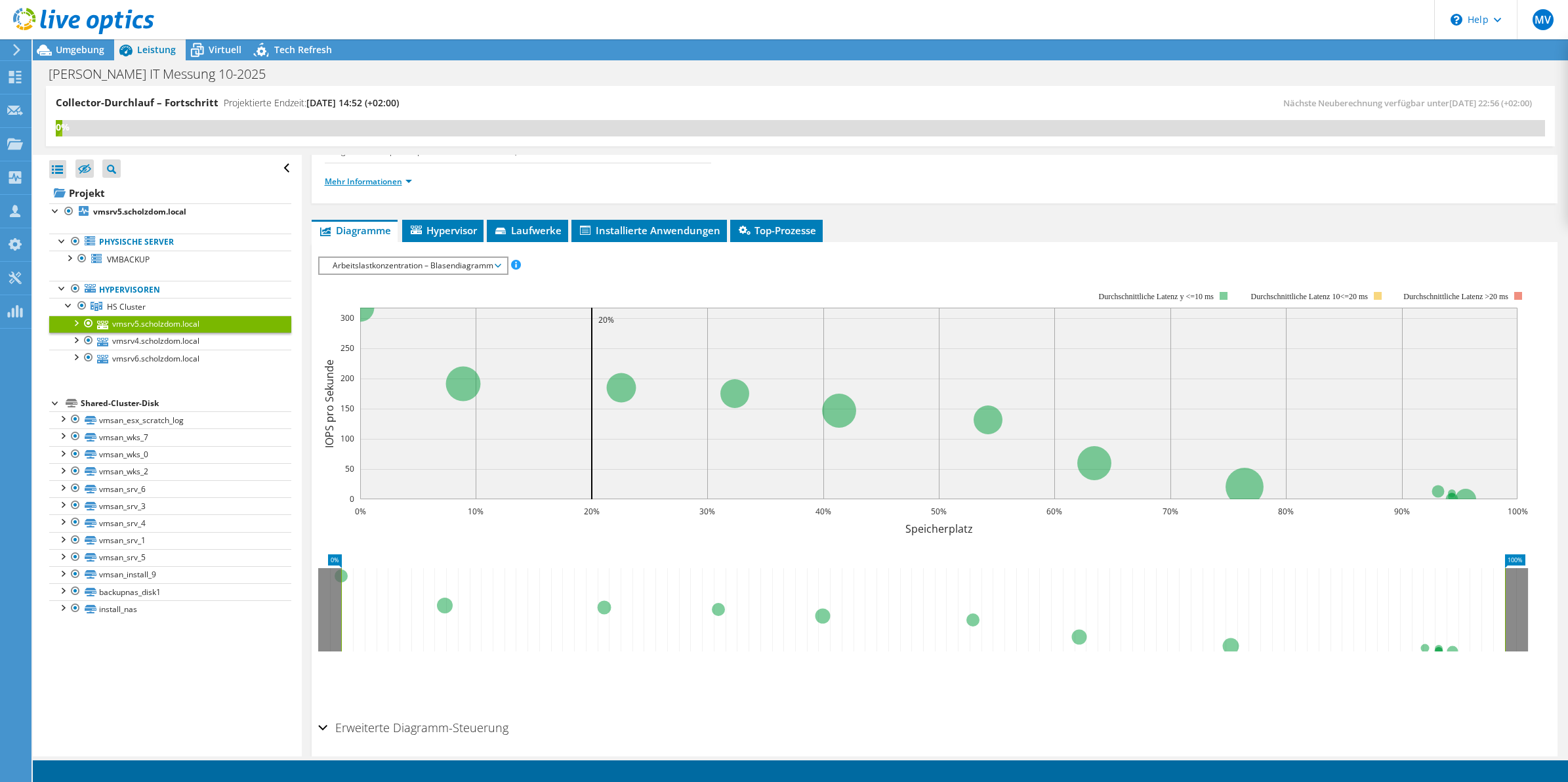
click at [369, 184] on link "Mehr Informationen" at bounding box center [368, 181] width 87 height 12
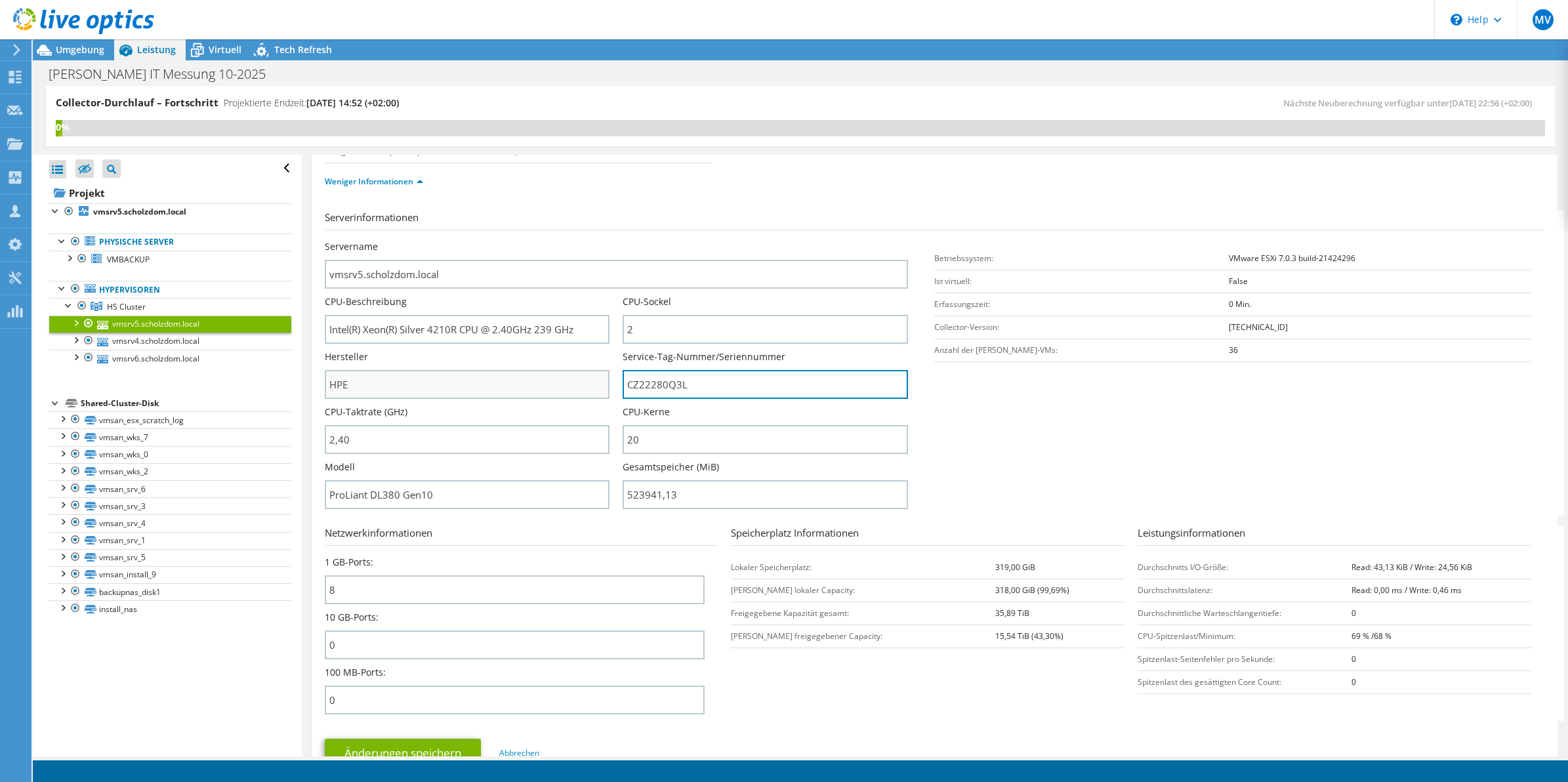
drag, startPoint x: 711, startPoint y: 386, endPoint x: 427, endPoint y: 384, distance: 284.0
click at [427, 240] on div "Servername vmsrv5.scholzdom.local CPU-Beschreibung Intel(R) Xeon(R) Silver 4210…" at bounding box center [623, 240] width 597 height 0
click at [1443, 289] on td "False" at bounding box center [1380, 281] width 302 height 23
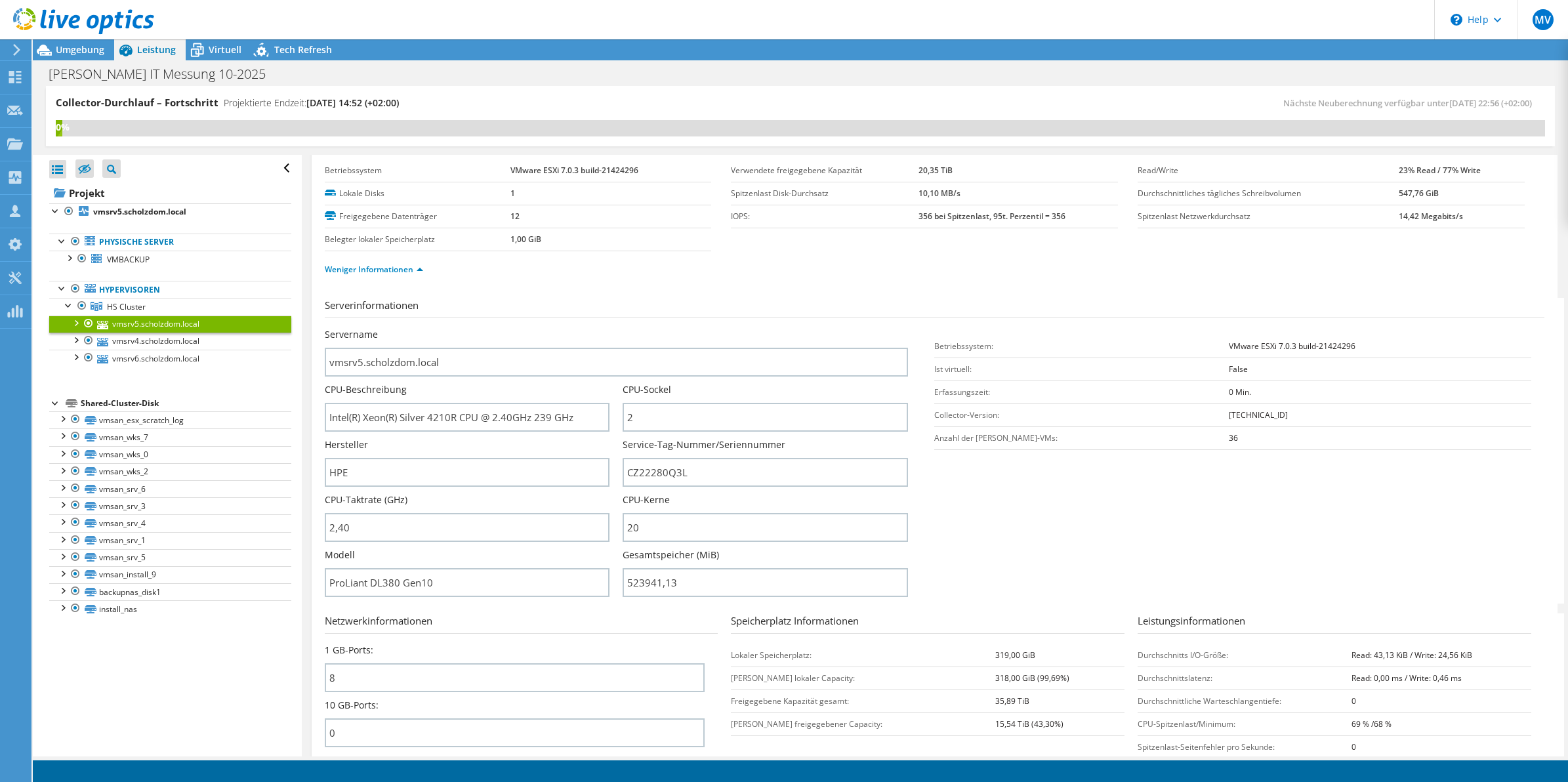
scroll to position [0, 0]
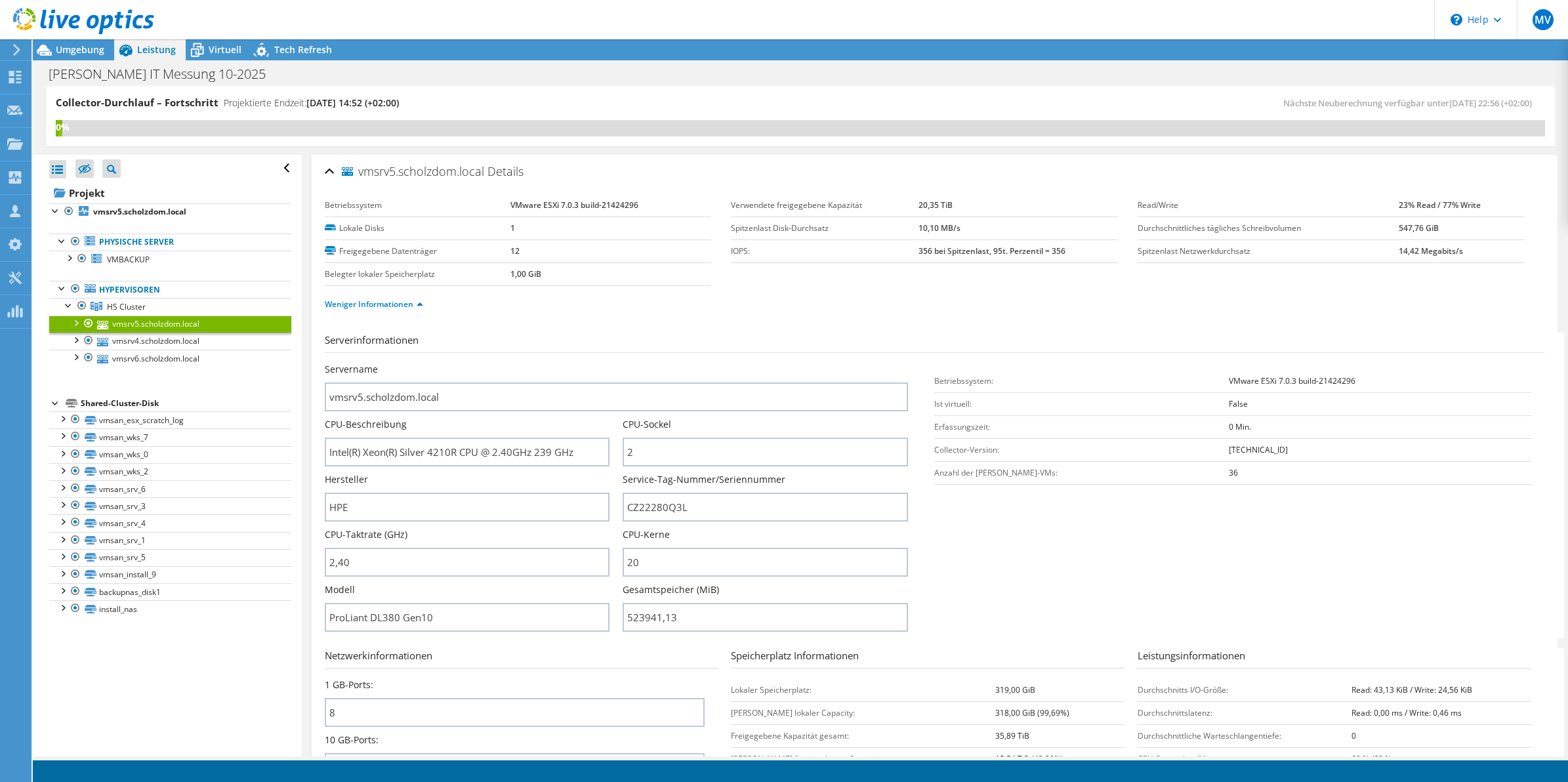
click at [909, 385] on div "Servername vmsrv5.scholzdom.local" at bounding box center [623, 387] width 597 height 49
click at [231, 47] on span "Virtuell" at bounding box center [225, 50] width 33 height 12
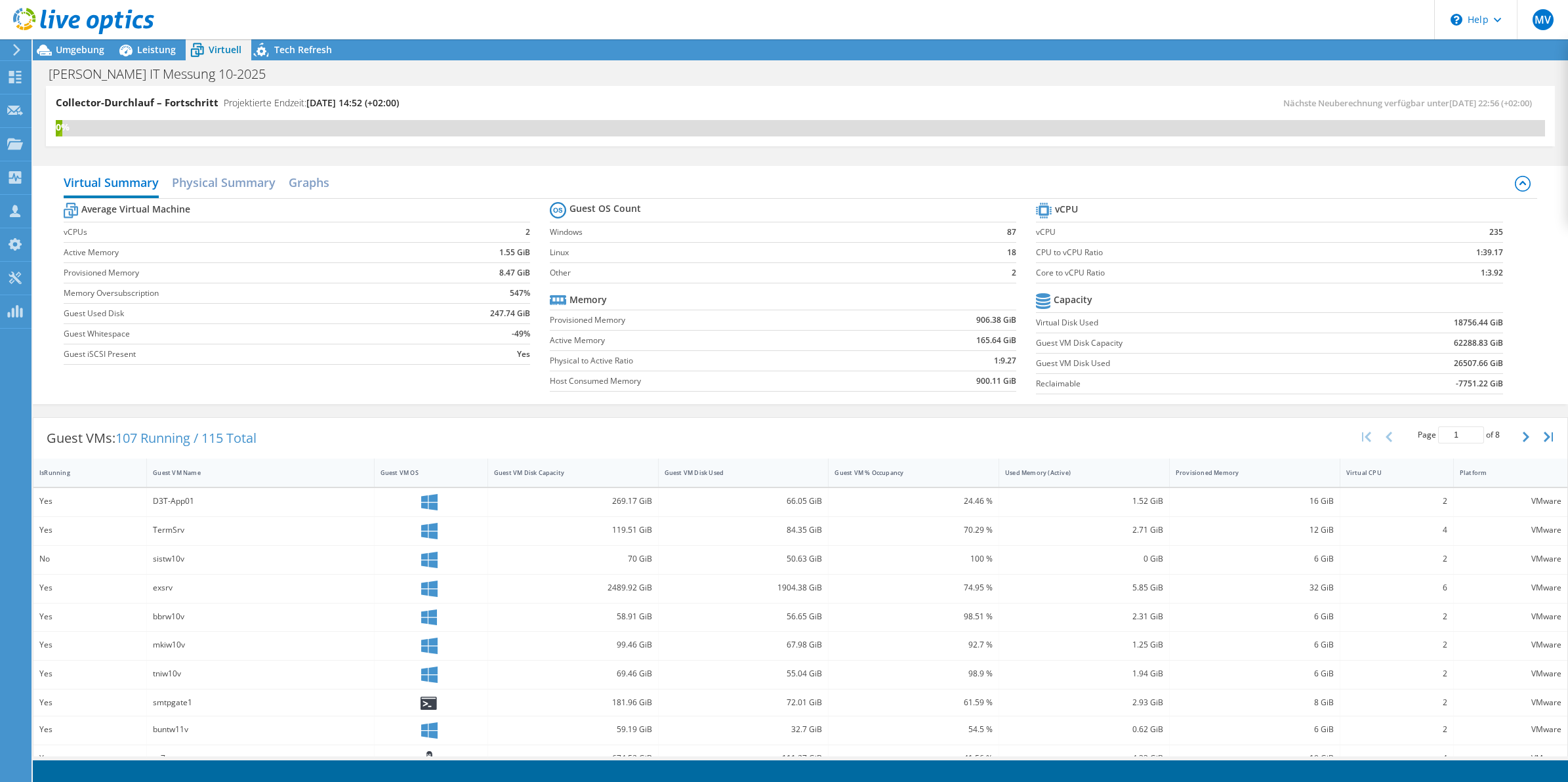
click at [1016, 201] on section "Guest OS Count Windows 87 Linux 18 Other 2 Memory Provisioned Memory 906.38 GiB…" at bounding box center [792, 299] width 486 height 199
click at [1354, 474] on div "Virtual CPU" at bounding box center [1389, 473] width 85 height 9
click at [1016, 210] on section "Guest OS Count Windows 87 Linux 18 Other 2 Memory Provisioned Memory 906.38 GiB…" at bounding box center [792, 299] width 486 height 199
